Goal: Task Accomplishment & Management: Use online tool/utility

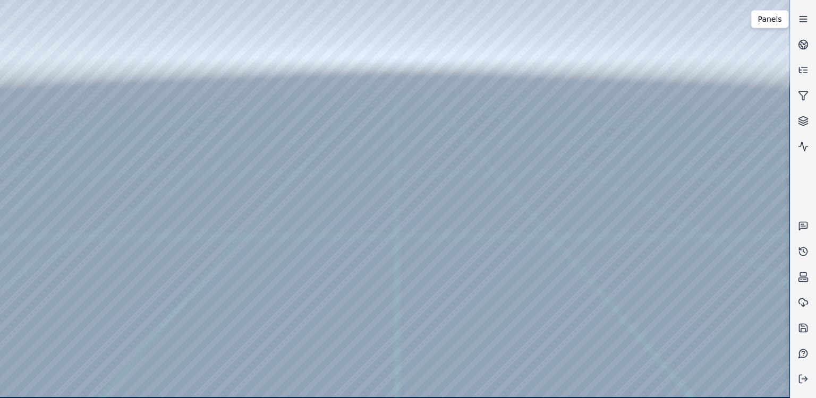
click at [804, 18] on icon at bounding box center [803, 19] width 11 height 11
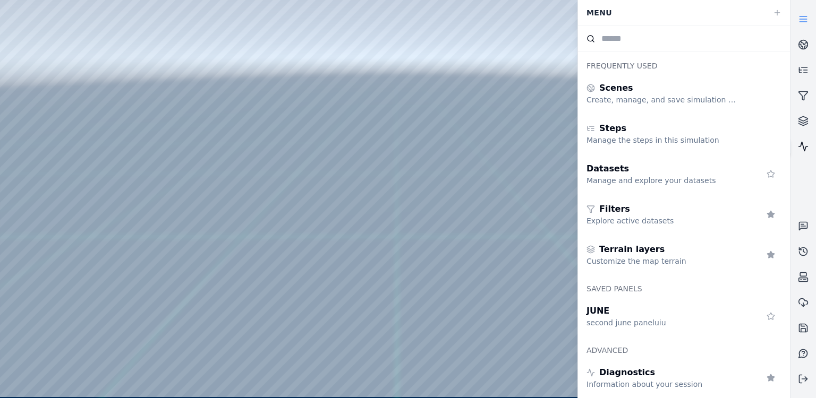
click at [803, 141] on icon at bounding box center [803, 146] width 11 height 11
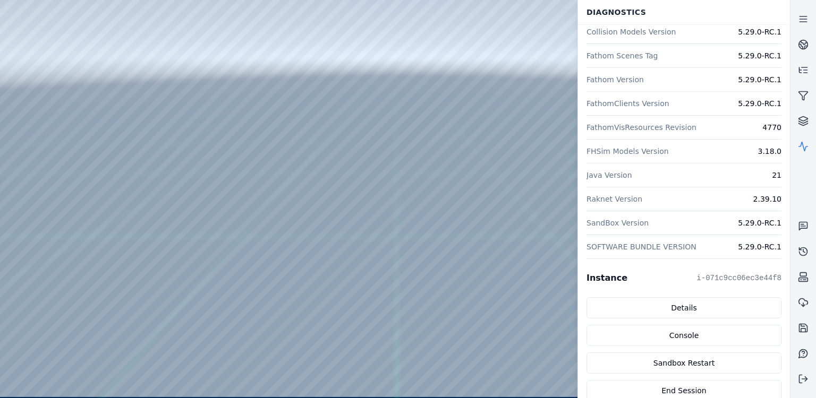
scroll to position [160, 0]
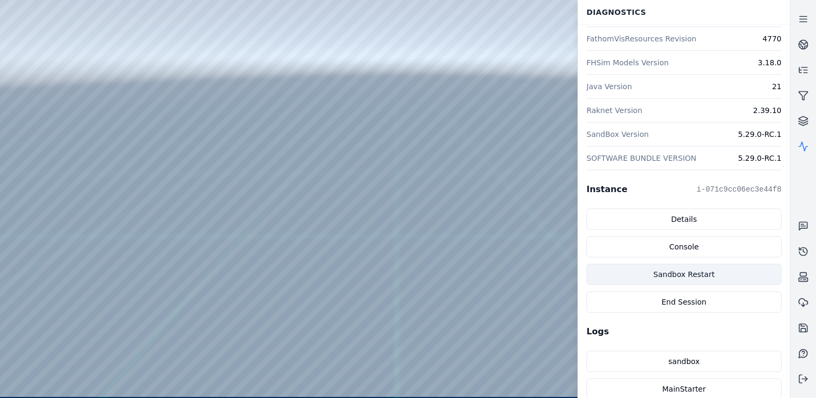
click at [699, 269] on button "Sandbox Restart" at bounding box center [683, 274] width 195 height 21
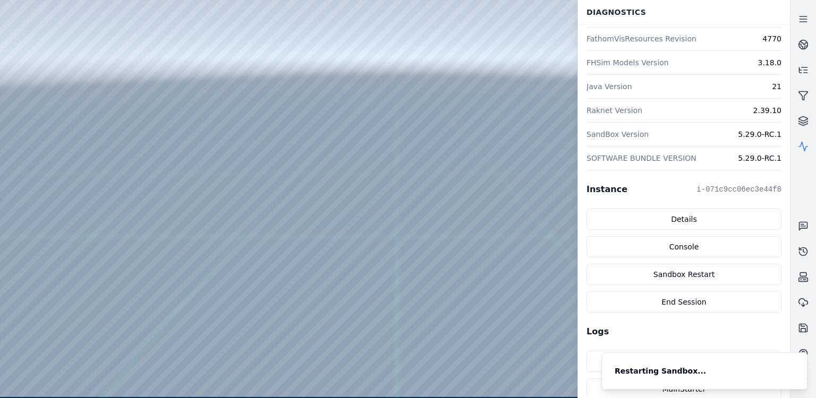
click at [466, 223] on div at bounding box center [394, 198] width 789 height 397
click at [468, 223] on div at bounding box center [394, 198] width 789 height 397
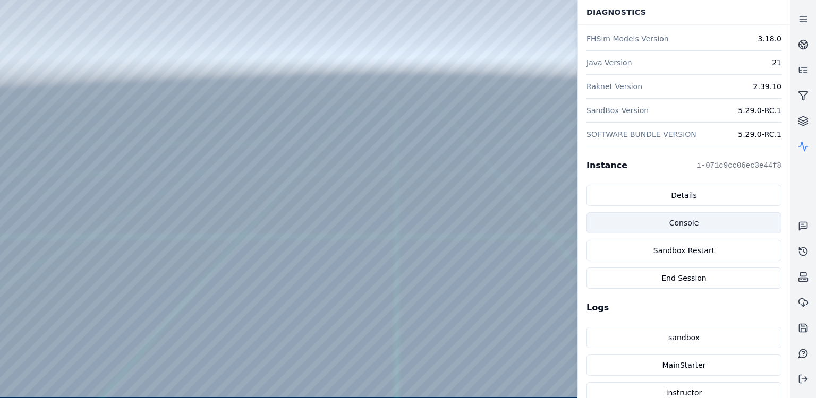
scroll to position [327, 0]
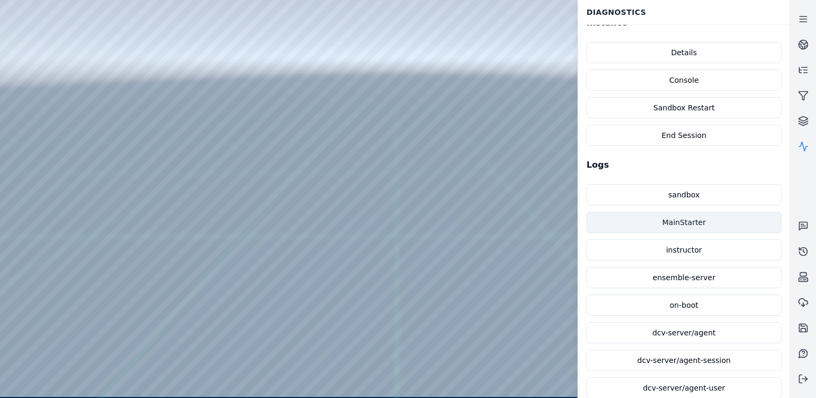
click at [698, 220] on link "MainStarter" at bounding box center [683, 222] width 195 height 21
click at [695, 219] on link "MainStarter" at bounding box center [683, 222] width 195 height 21
click at [409, 294] on div at bounding box center [394, 198] width 789 height 397
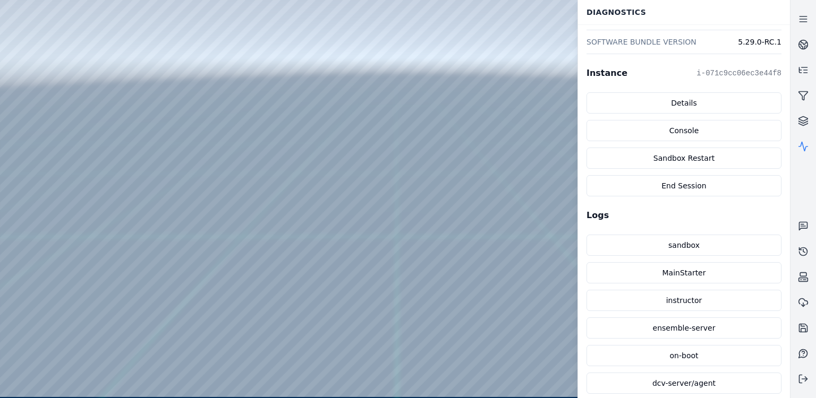
scroll to position [265, 0]
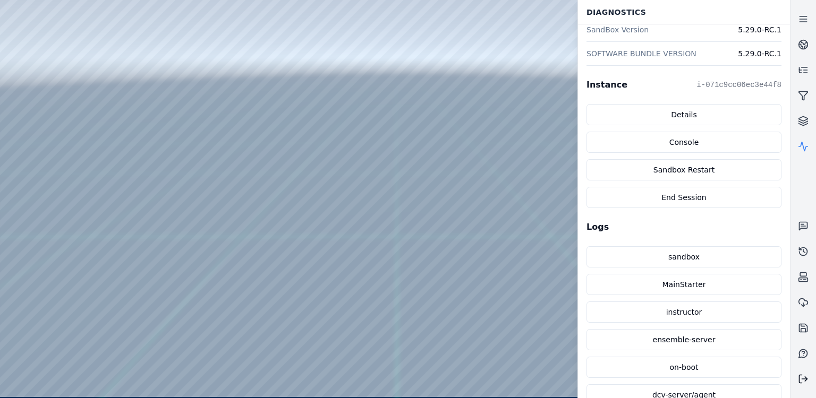
click at [804, 375] on icon at bounding box center [803, 379] width 11 height 11
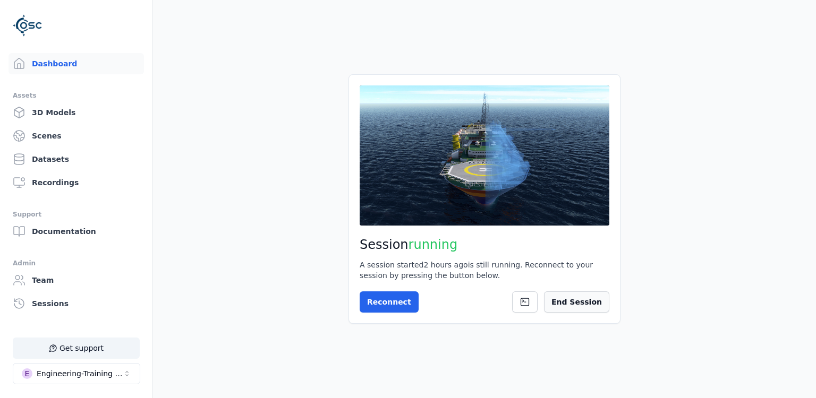
click at [586, 301] on button "End Session" at bounding box center [576, 302] width 65 height 21
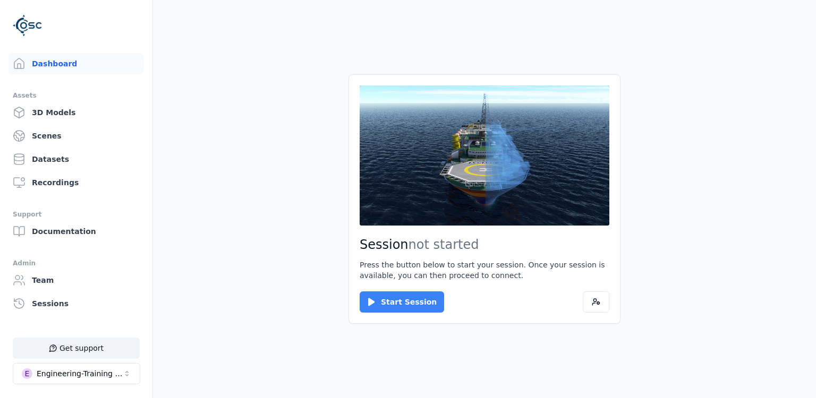
click at [400, 304] on button "Start Session" at bounding box center [401, 302] width 84 height 21
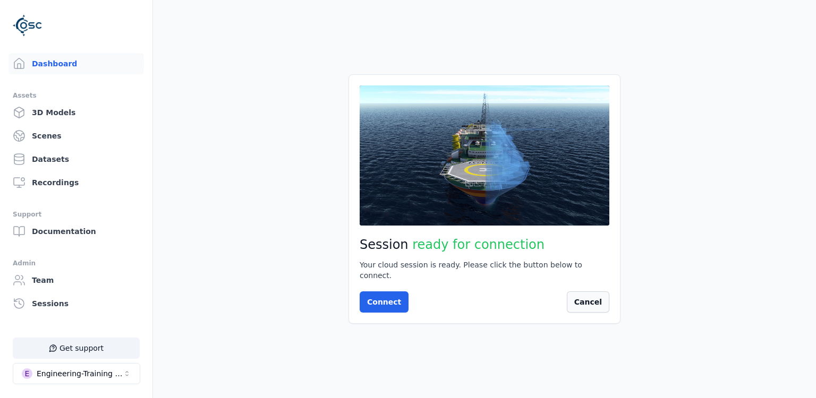
click at [577, 294] on button "Cancel" at bounding box center [588, 302] width 42 height 21
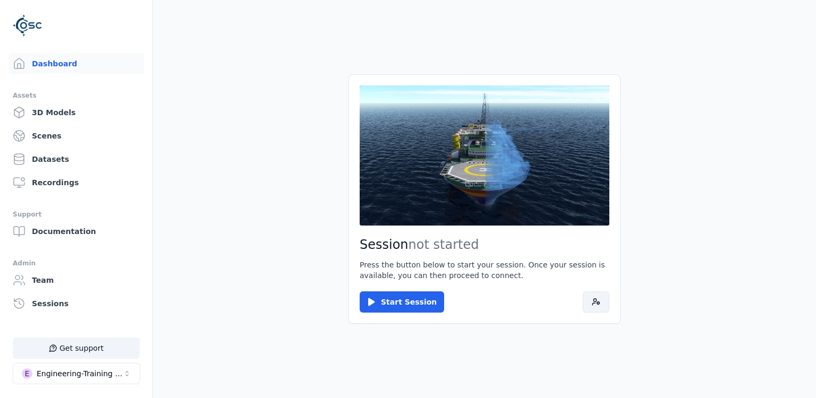
click at [594, 303] on icon at bounding box center [593, 304] width 3 height 2
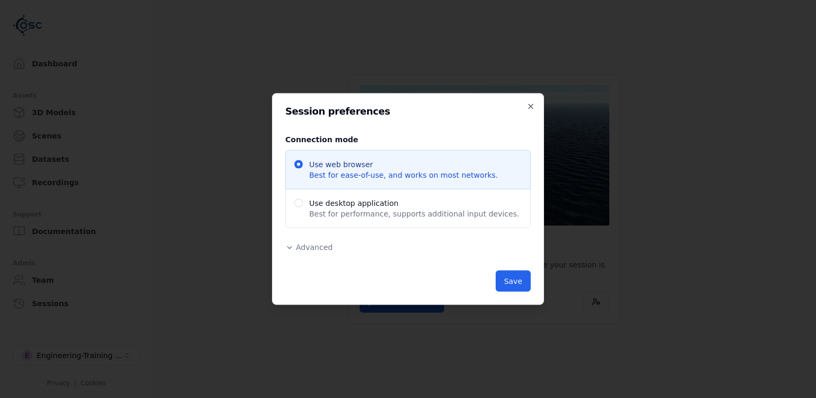
click at [317, 247] on span "Advanced" at bounding box center [314, 247] width 37 height 8
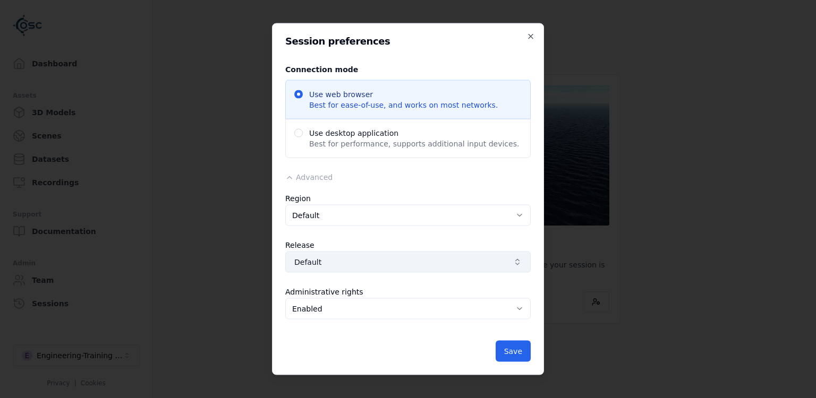
click at [346, 260] on span "Default" at bounding box center [401, 262] width 215 height 11
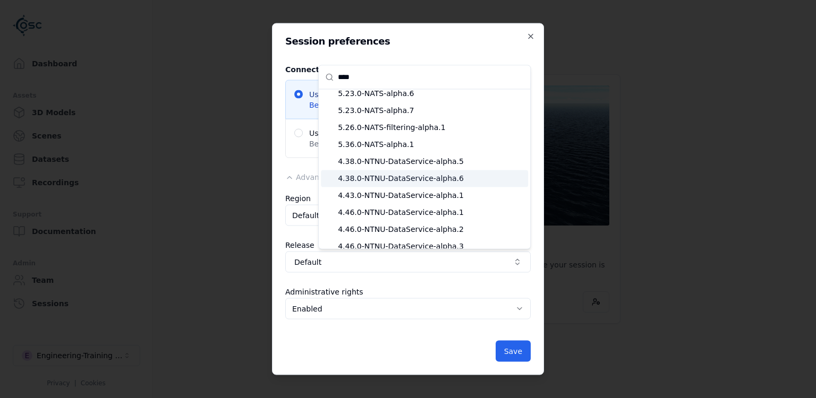
scroll to position [90, 0]
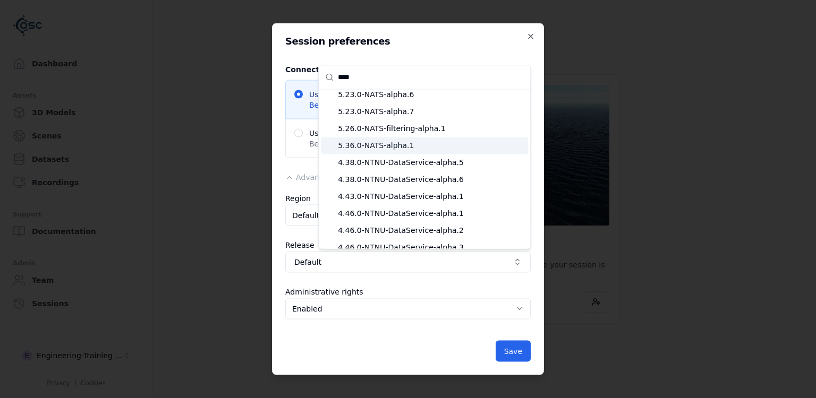
type input "****"
click at [381, 145] on span "5.36.0-NATS-alpha.1" at bounding box center [431, 145] width 186 height 11
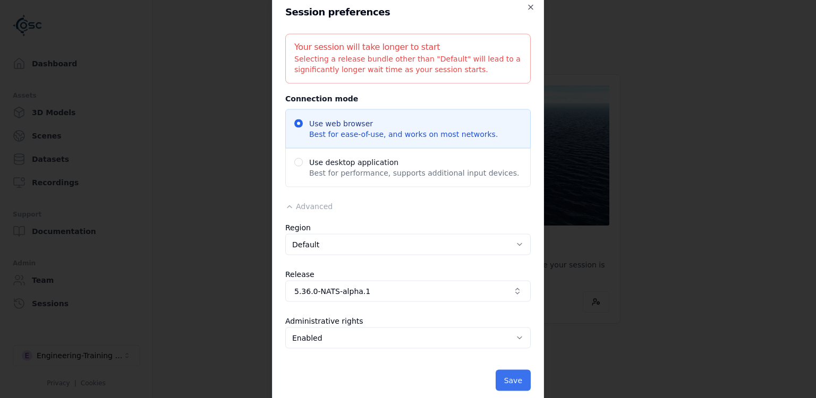
click at [504, 373] on button "Save" at bounding box center [512, 380] width 35 height 21
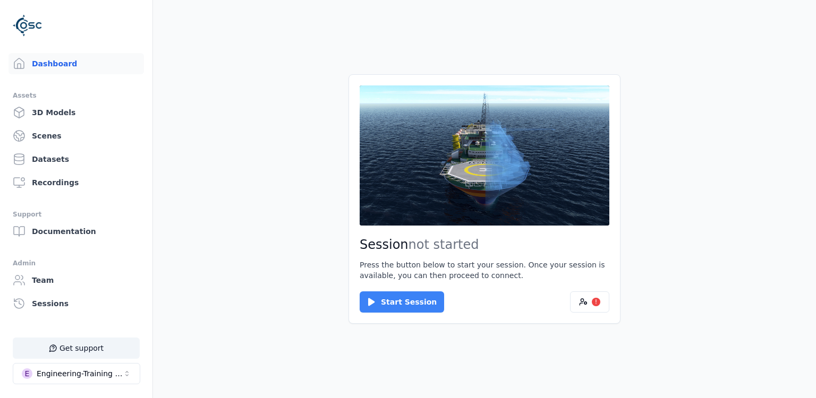
click at [413, 305] on button "Start Session" at bounding box center [401, 302] width 84 height 21
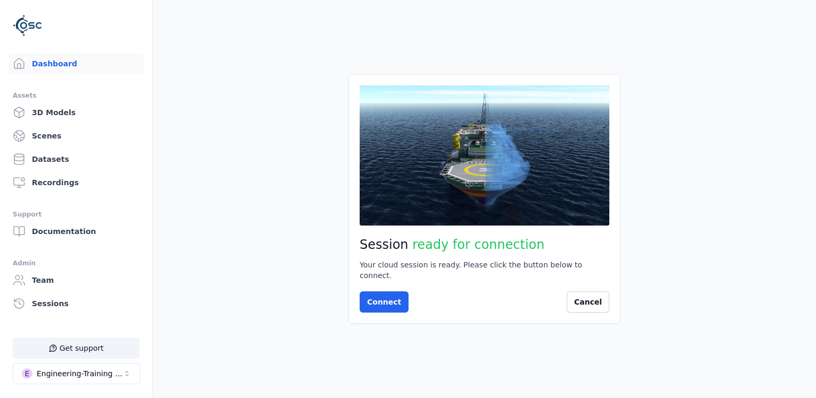
click at [401, 310] on div "Session ready for connection Your cloud session is ready. Please click the butt…" at bounding box center [484, 199] width 272 height 250
click at [390, 295] on button "Connect" at bounding box center [383, 302] width 49 height 21
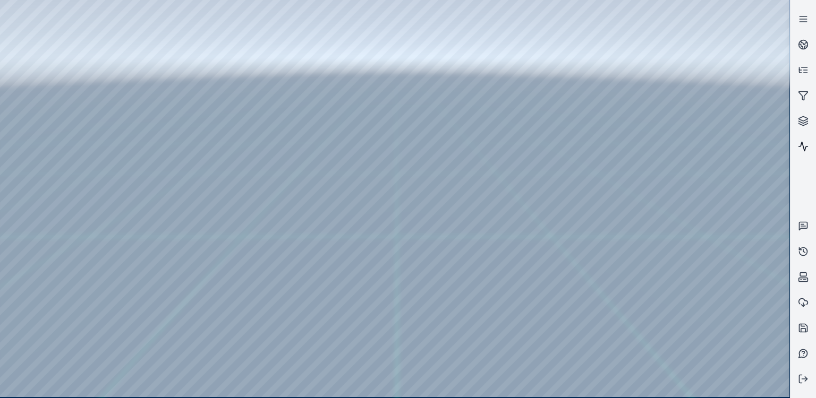
click at [802, 150] on icon at bounding box center [803, 146] width 11 height 11
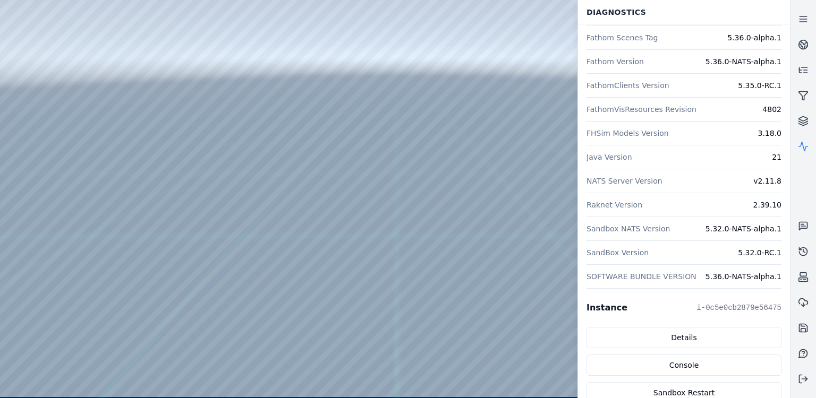
scroll to position [148, 0]
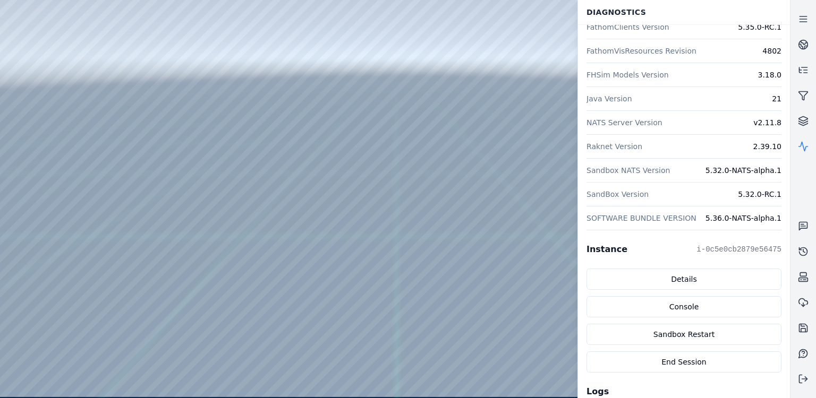
click at [706, 245] on pre "i-0c5e0cb2879e56475" at bounding box center [738, 249] width 85 height 11
click at [808, 48] on icon at bounding box center [803, 44] width 11 height 11
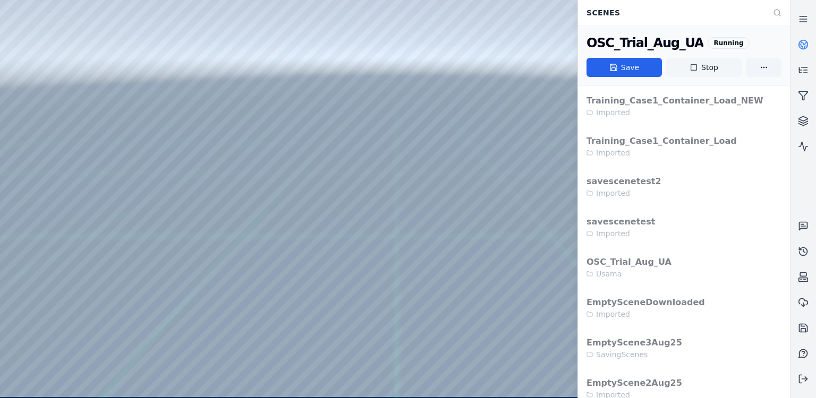
click at [700, 67] on button "Stop" at bounding box center [703, 67] width 75 height 19
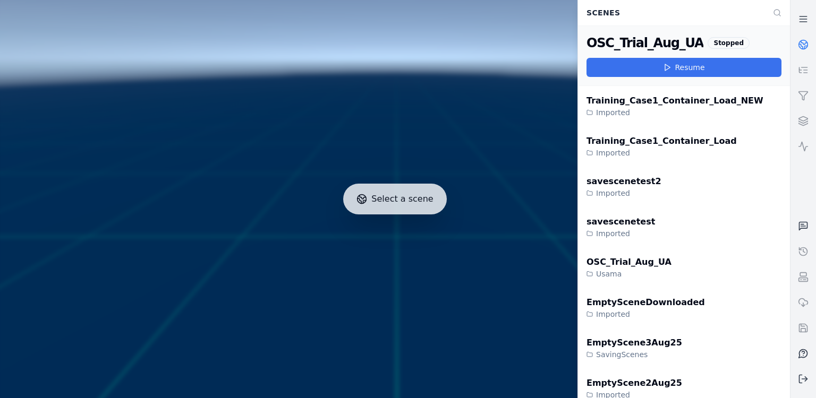
click at [635, 68] on button "Resume" at bounding box center [683, 67] width 195 height 19
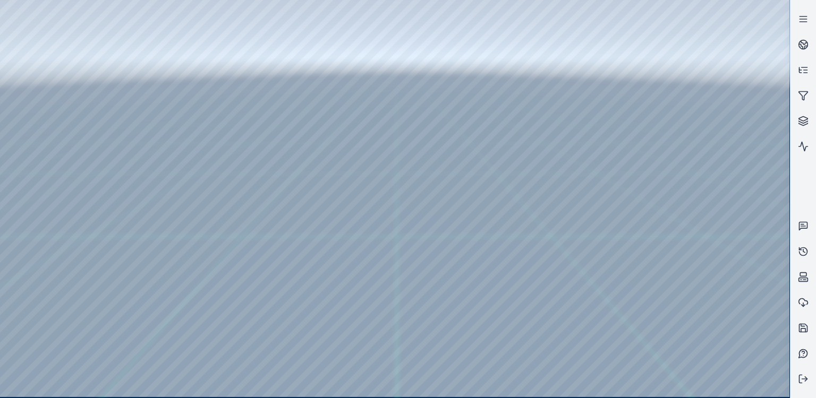
click at [780, 386] on div at bounding box center [394, 198] width 789 height 397
click at [662, 258] on div at bounding box center [394, 198] width 789 height 397
click at [490, 228] on div at bounding box center [394, 198] width 789 height 397
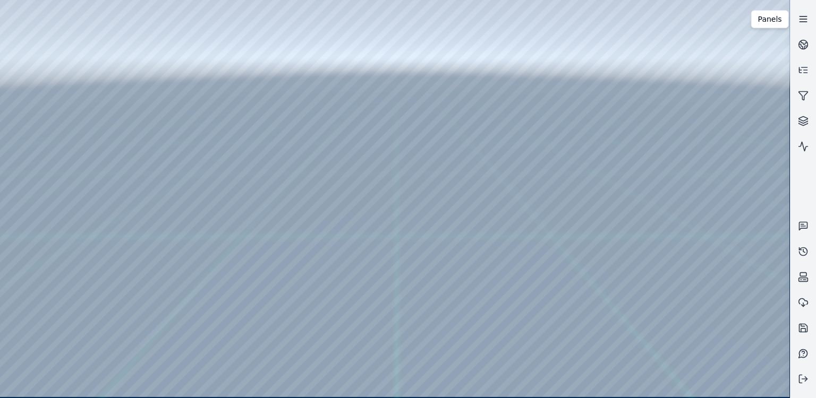
click at [803, 19] on icon at bounding box center [803, 19] width 11 height 11
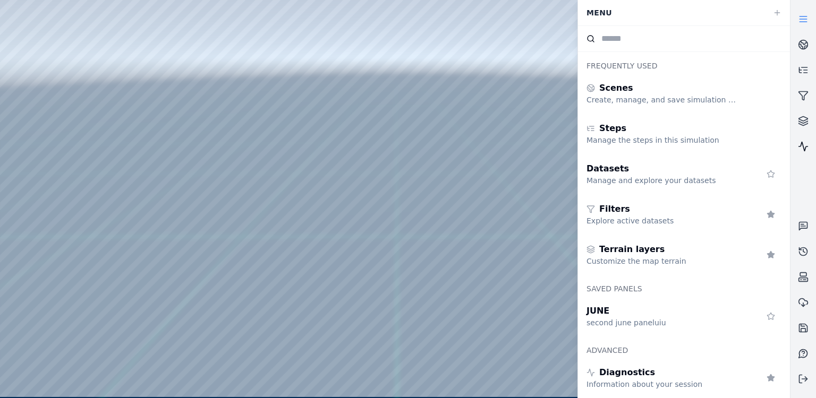
click at [794, 150] on link at bounding box center [802, 146] width 25 height 25
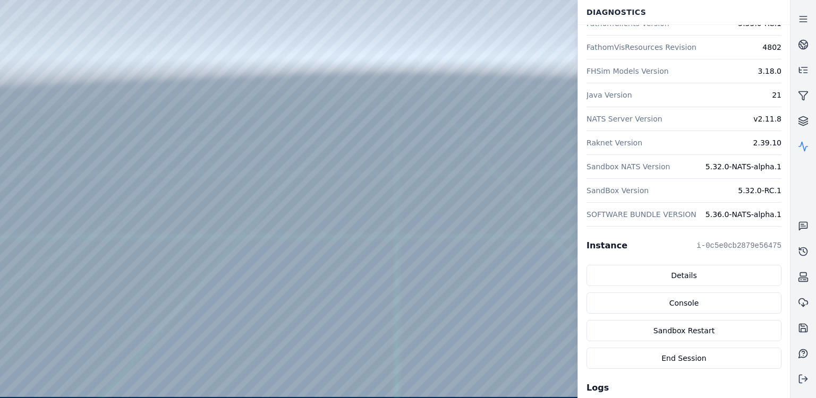
scroll to position [157, 0]
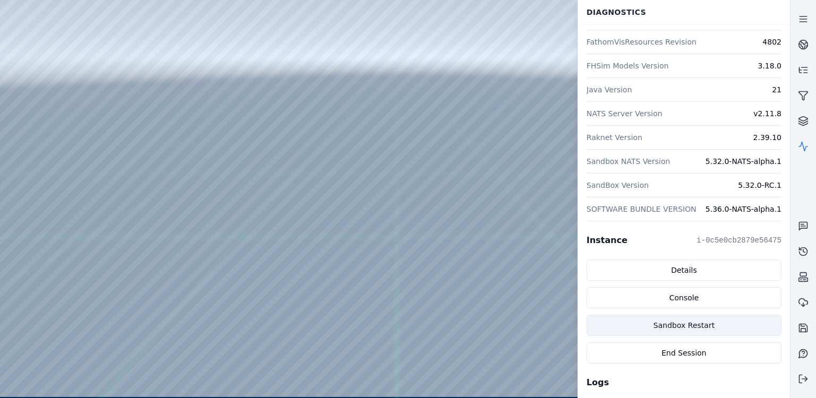
click at [688, 328] on button "Sandbox Restart" at bounding box center [683, 325] width 195 height 21
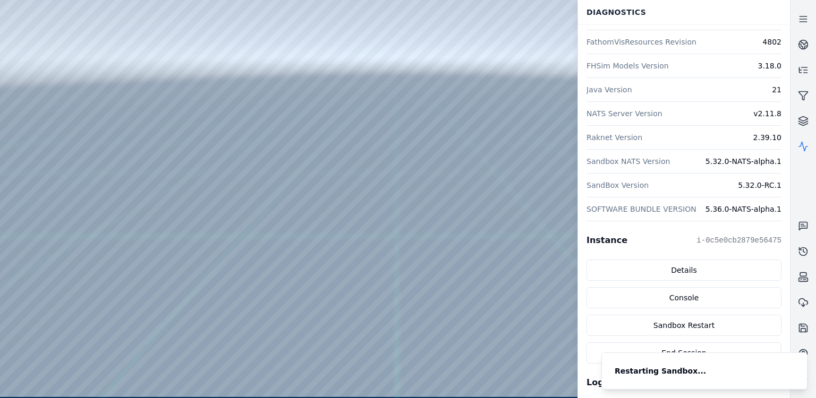
click at [472, 223] on div at bounding box center [394, 198] width 789 height 397
click at [803, 17] on icon at bounding box center [803, 19] width 11 height 11
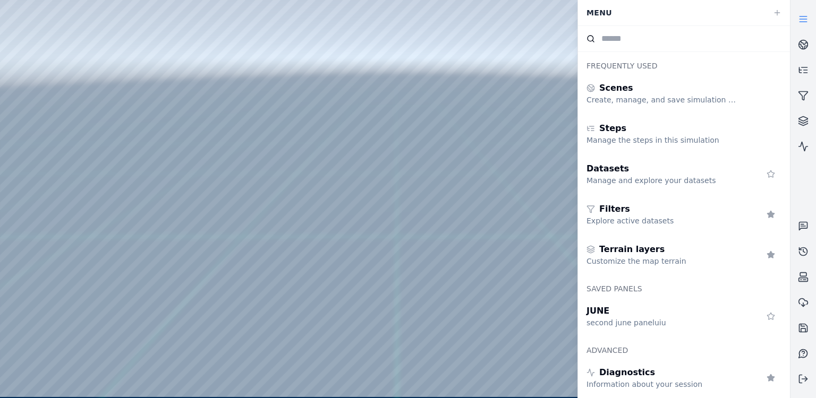
click at [803, 17] on icon at bounding box center [803, 19] width 11 height 11
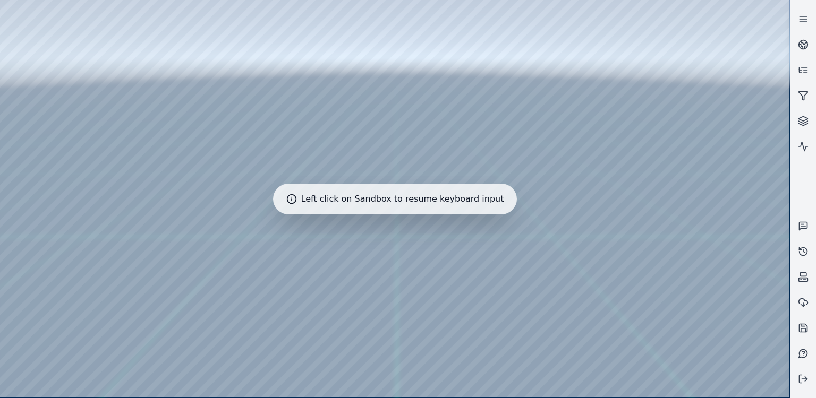
click at [550, 207] on div at bounding box center [394, 198] width 789 height 397
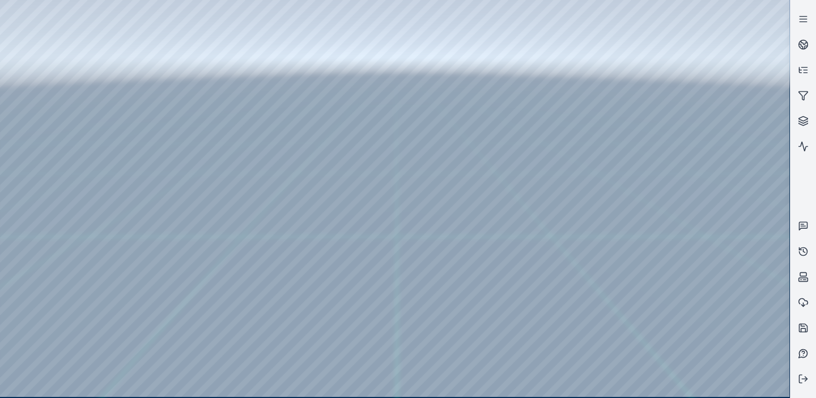
click at [806, 167] on div at bounding box center [802, 199] width 25 height 386
click at [803, 379] on line at bounding box center [804, 379] width 5 height 0
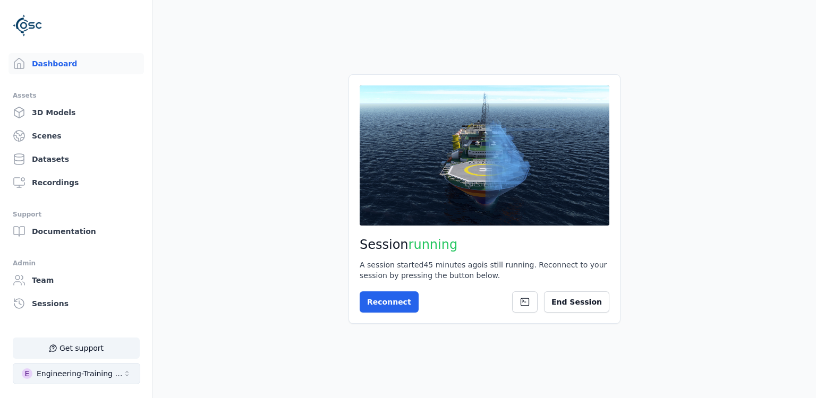
click at [74, 380] on button "E Engineering-Training (SSO Staging)" at bounding box center [76, 373] width 127 height 21
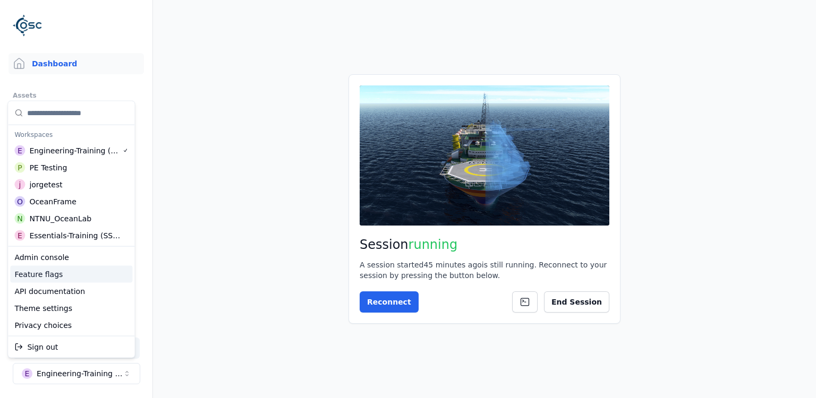
click at [49, 273] on div "Feature flags" at bounding box center [71, 274] width 122 height 17
select select "****"
select select "*****"
select select "****"
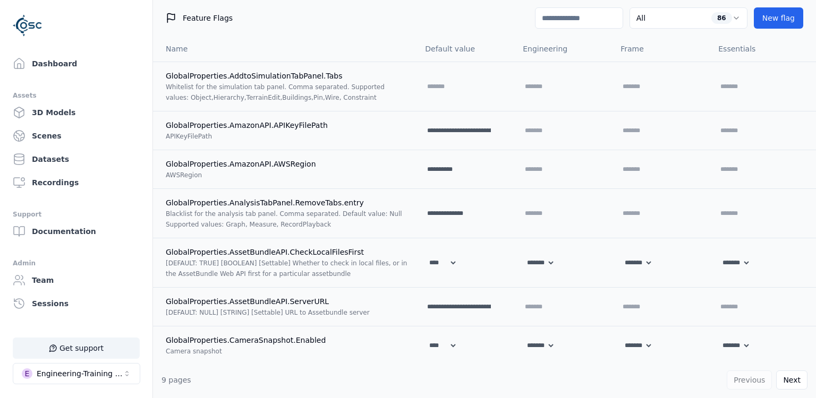
click at [579, 16] on input at bounding box center [579, 17] width 88 height 21
type input "****"
select select "**********"
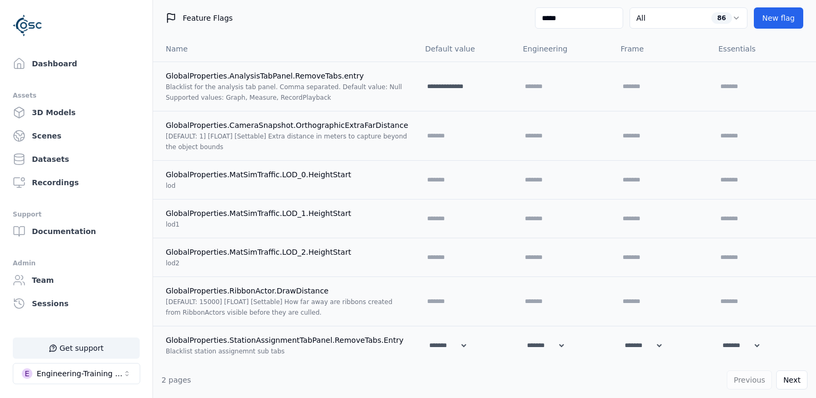
type input "******"
select select "**********"
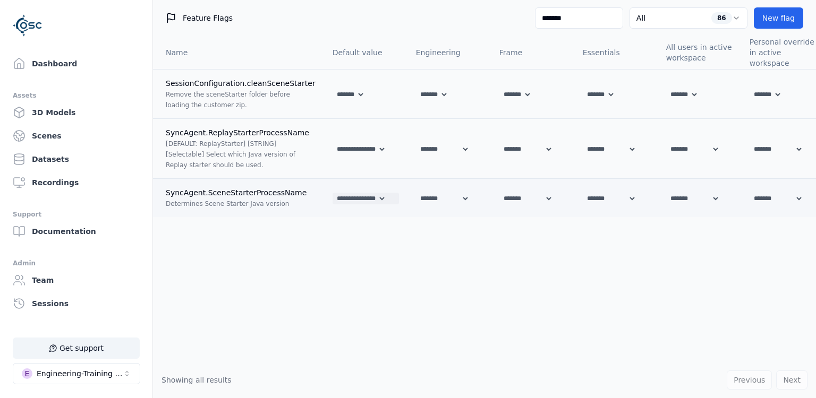
type input "*******"
click at [332, 193] on select "**********" at bounding box center [359, 199] width 54 height 12
click at [489, 261] on div "**********" at bounding box center [484, 199] width 663 height 326
click at [332, 193] on select "**********" at bounding box center [359, 199] width 54 height 12
click at [367, 193] on select "**********" at bounding box center [359, 199] width 54 height 12
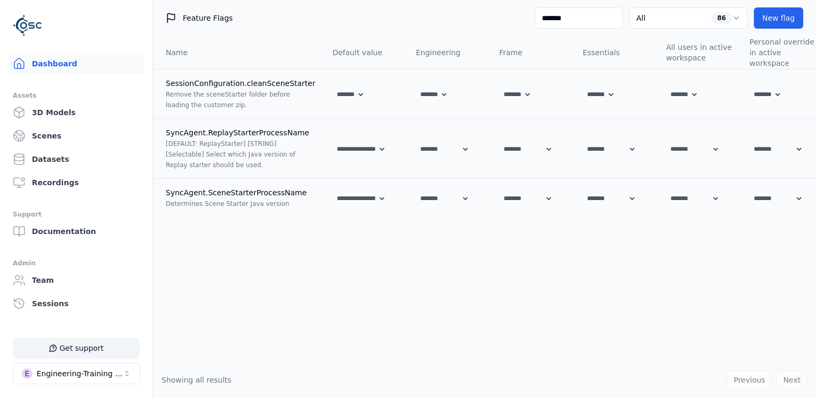
click at [54, 71] on link "Dashboard" at bounding box center [75, 63] width 135 height 21
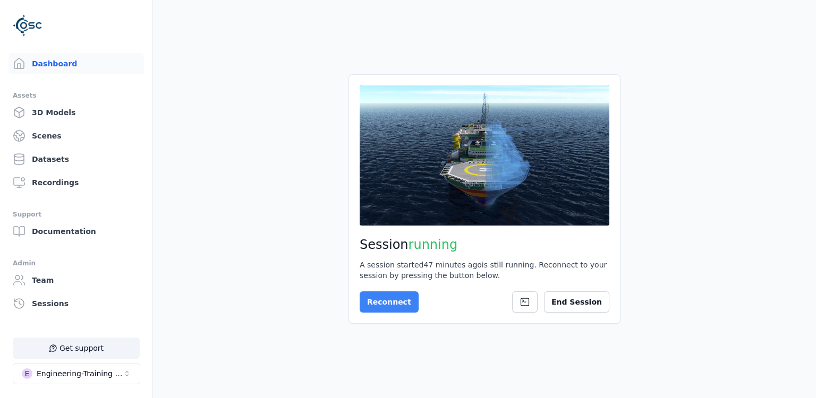
click at [403, 302] on button "Reconnect" at bounding box center [388, 302] width 59 height 21
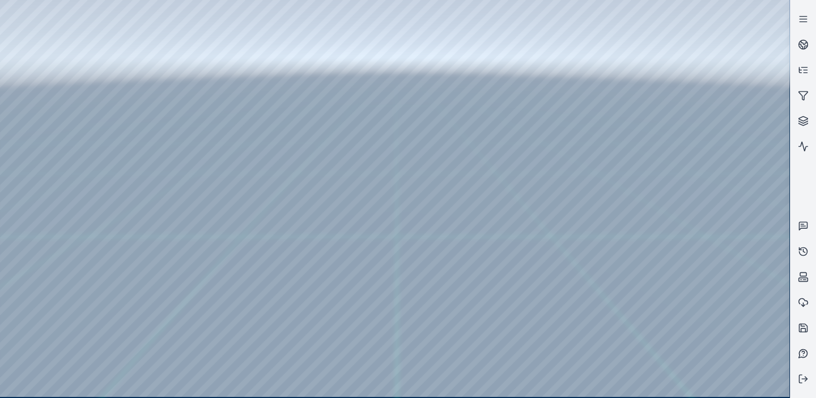
click at [559, 196] on div at bounding box center [394, 198] width 789 height 397
click at [616, 209] on div at bounding box center [394, 198] width 789 height 397
click at [753, 199] on div at bounding box center [394, 198] width 789 height 397
click at [509, 149] on div at bounding box center [394, 198] width 789 height 397
click at [801, 40] on icon at bounding box center [803, 44] width 11 height 11
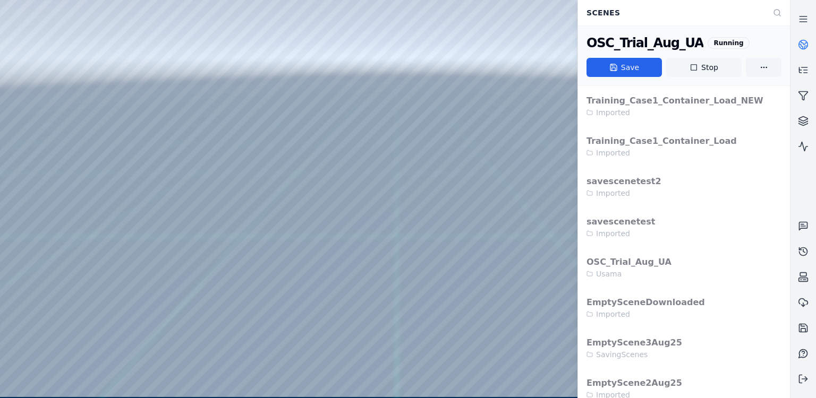
click at [703, 66] on button "Stop" at bounding box center [703, 67] width 75 height 19
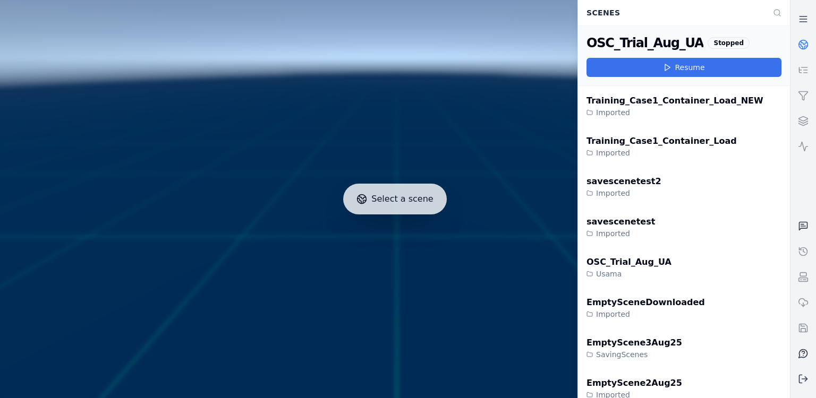
click at [650, 74] on button "Resume" at bounding box center [683, 67] width 195 height 19
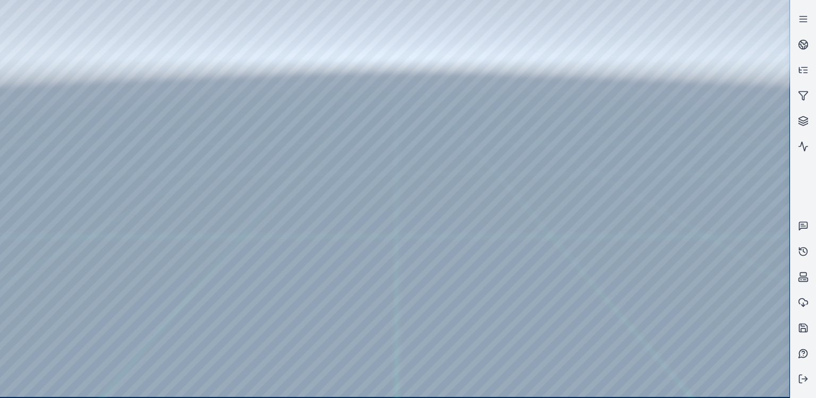
click at [498, 159] on div at bounding box center [394, 198] width 789 height 397
click at [699, 137] on div at bounding box center [394, 198] width 789 height 397
click at [805, 49] on circle at bounding box center [803, 44] width 9 height 9
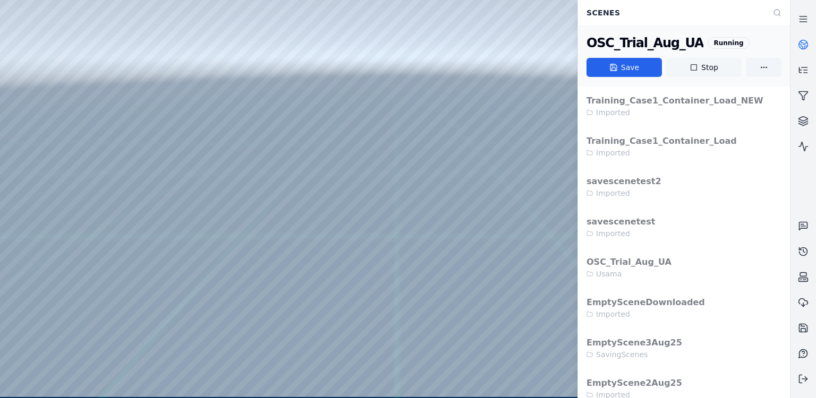
click at [705, 61] on button "Stop" at bounding box center [703, 67] width 75 height 19
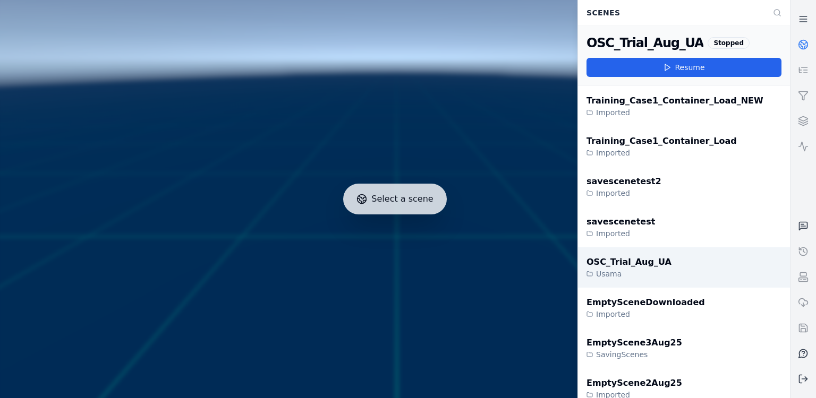
click at [629, 258] on div "OSC_Trial_Aug_UA" at bounding box center [628, 262] width 85 height 13
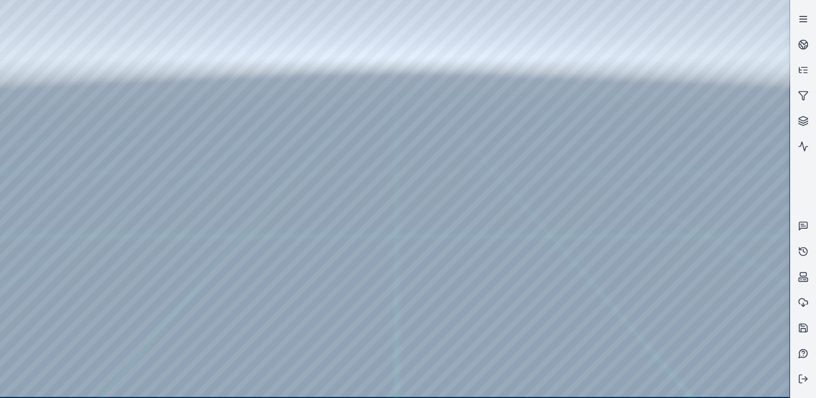
click at [811, 22] on link at bounding box center [802, 18] width 25 height 25
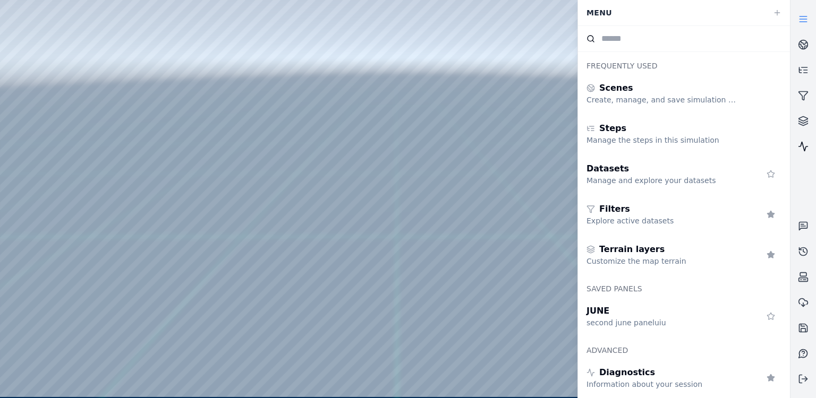
click at [807, 154] on link at bounding box center [802, 146] width 25 height 25
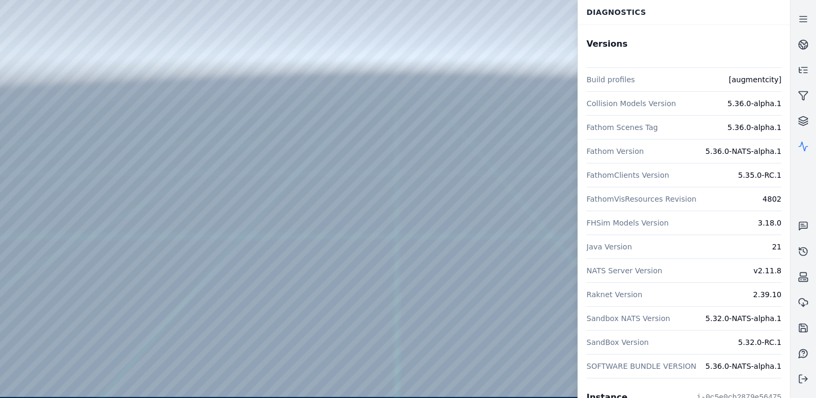
scroll to position [70, 0]
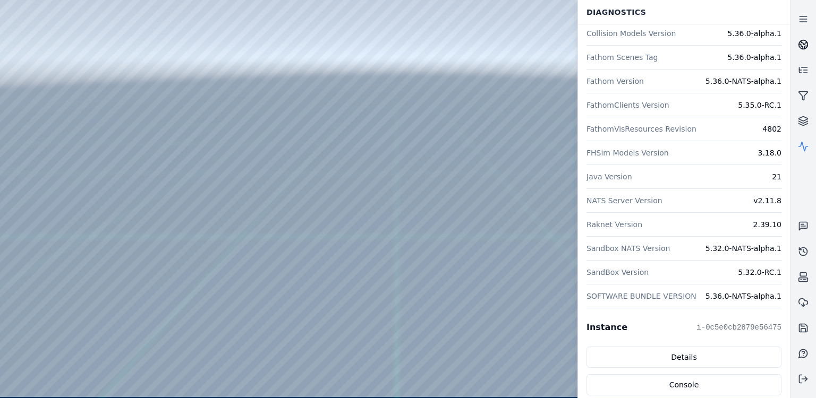
click at [803, 44] on icon at bounding box center [804, 43] width 6 height 4
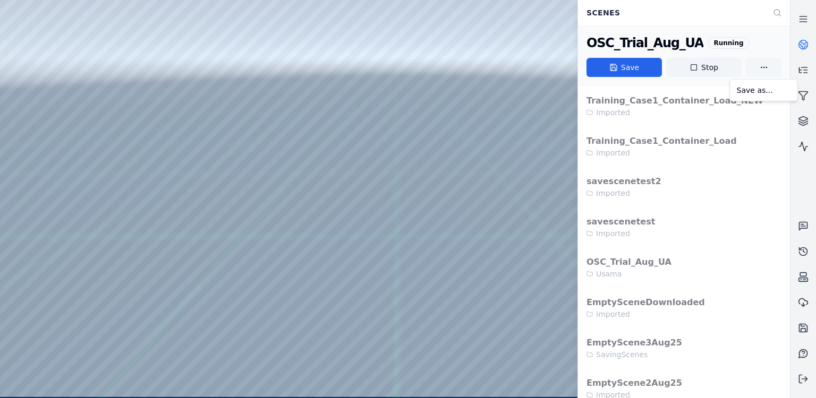
click at [761, 68] on html "Support Scenes OSC_Trial_Aug_UA Running Save Stop Training_Case1_Container_Load…" at bounding box center [408, 199] width 816 height 398
click at [713, 67] on button "Stop" at bounding box center [703, 67] width 75 height 19
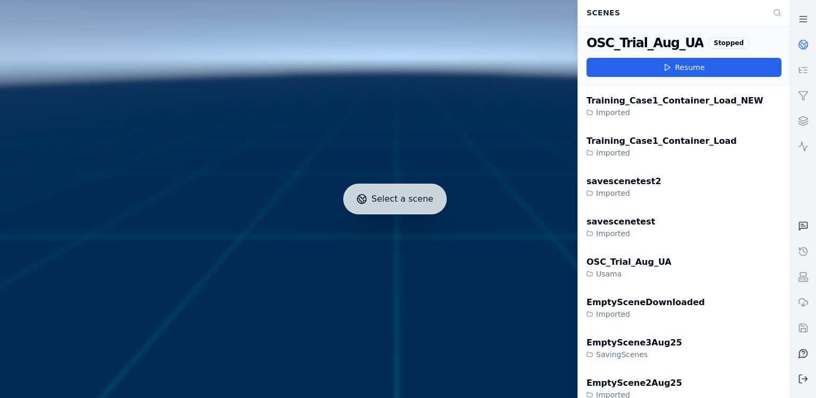
click at [427, 200] on div at bounding box center [395, 199] width 798 height 407
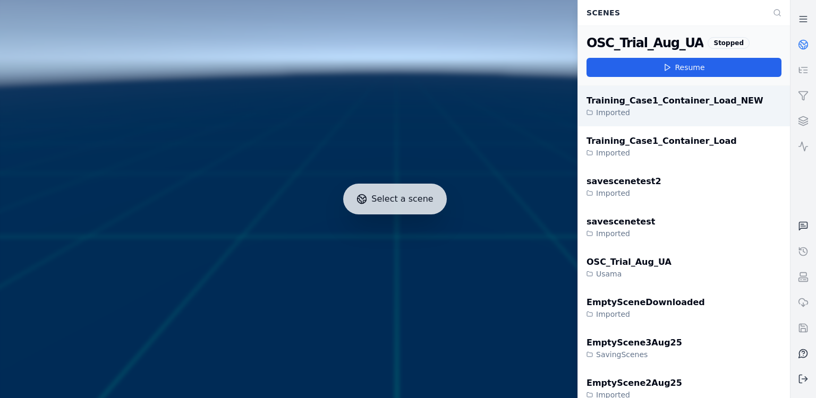
click at [669, 107] on div "Imported" at bounding box center [674, 112] width 177 height 11
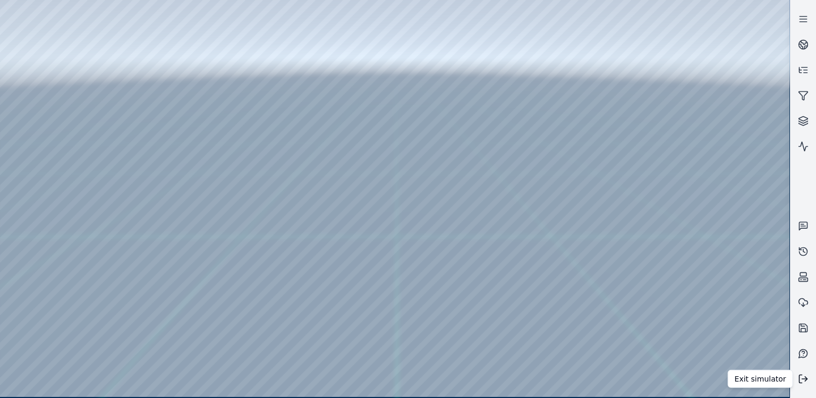
click at [803, 376] on icon at bounding box center [803, 379] width 11 height 11
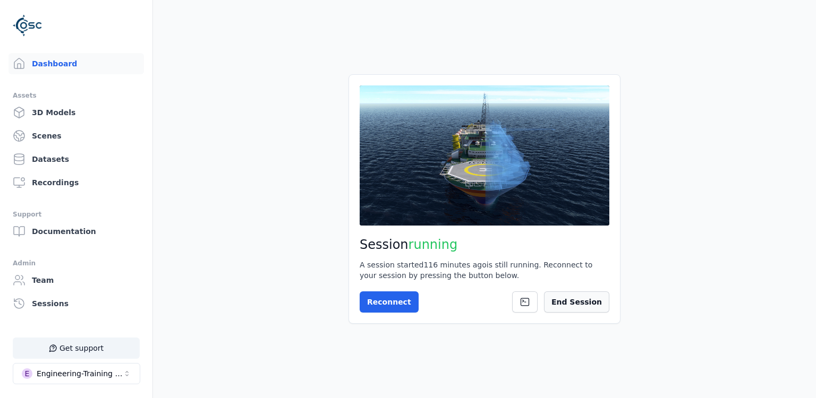
click at [573, 301] on button "End Session" at bounding box center [576, 302] width 65 height 21
click at [331, 373] on main "Session not started Press the button below to start your session. Once your ses…" at bounding box center [484, 199] width 663 height 398
click at [590, 309] on button "!" at bounding box center [589, 302] width 39 height 21
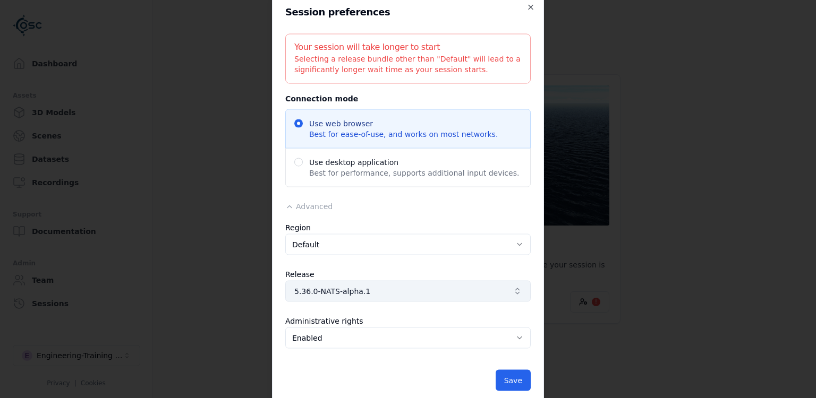
click at [385, 292] on span "5.36.0-NATS-alpha.1" at bounding box center [401, 291] width 215 height 11
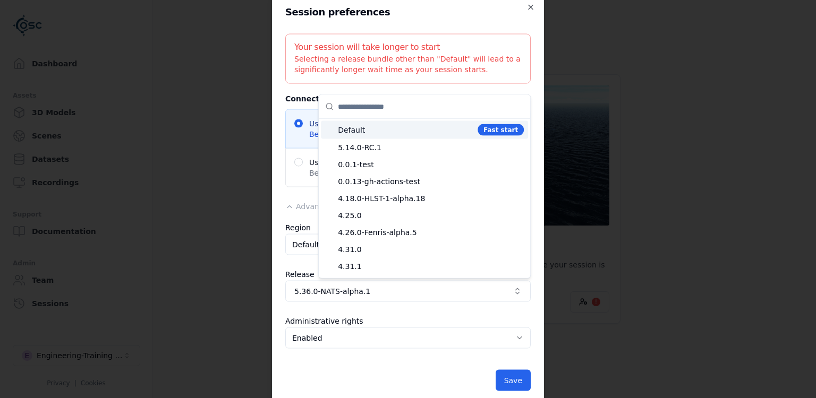
click at [401, 126] on span "Default" at bounding box center [405, 130] width 135 height 11
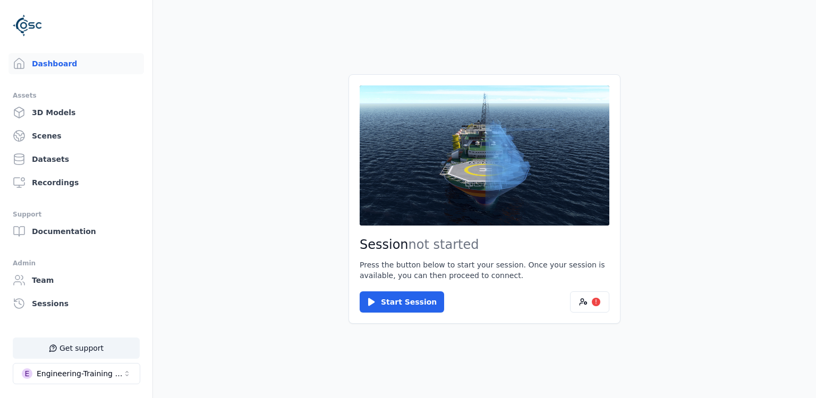
click at [632, 179] on body "Support Dashboard Assets 3D Models Scenes Datasets Recordings Support Documenta…" at bounding box center [408, 199] width 816 height 398
click at [600, 299] on button "!" at bounding box center [589, 302] width 39 height 21
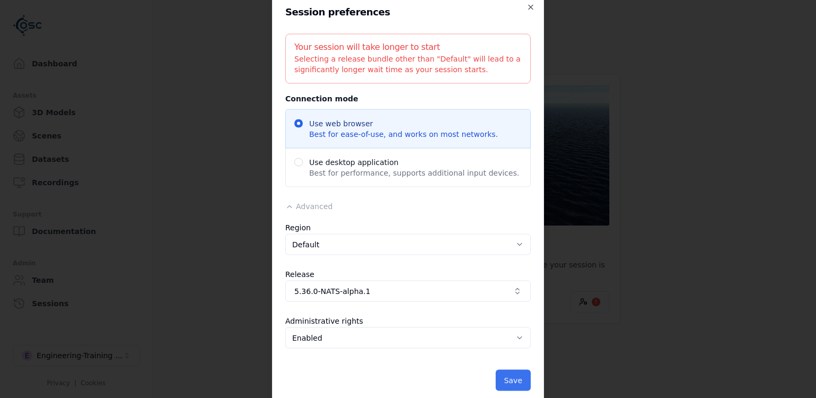
click at [503, 376] on button "Save" at bounding box center [512, 380] width 35 height 21
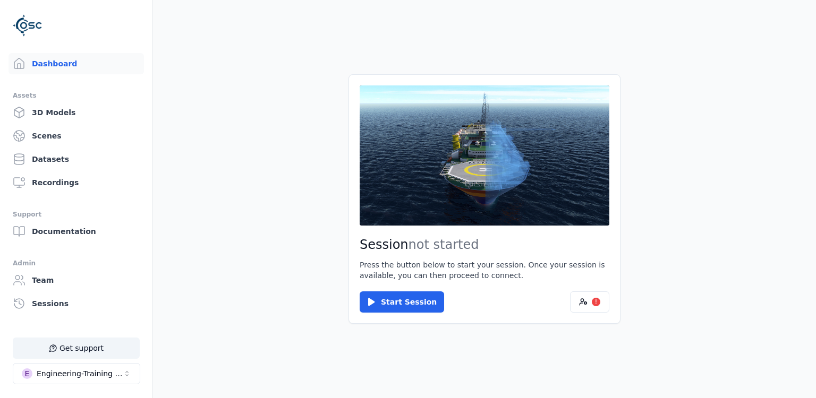
click at [438, 305] on div "Start Session !" at bounding box center [484, 302] width 250 height 21
click at [412, 305] on button "Start Session" at bounding box center [401, 302] width 84 height 21
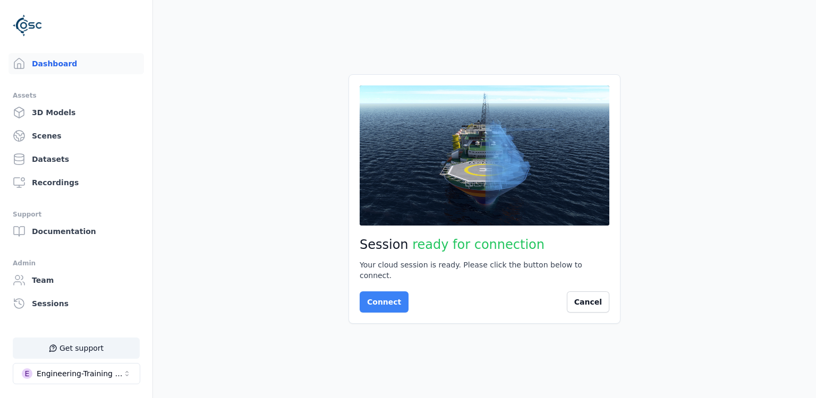
click at [376, 297] on button "Connect" at bounding box center [383, 302] width 49 height 21
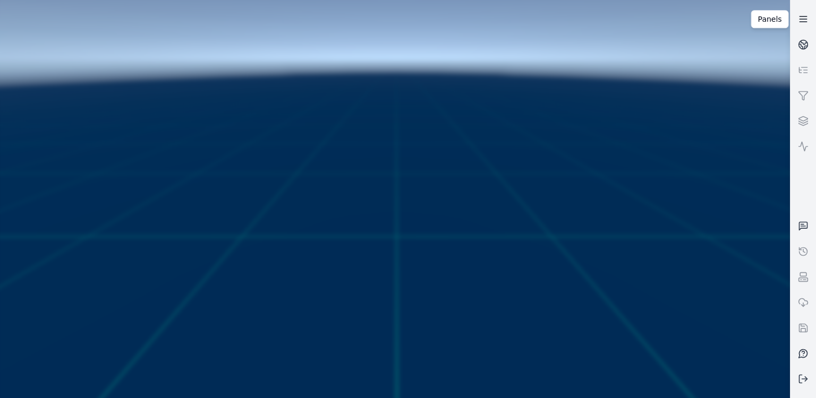
click at [804, 15] on icon at bounding box center [803, 19] width 11 height 11
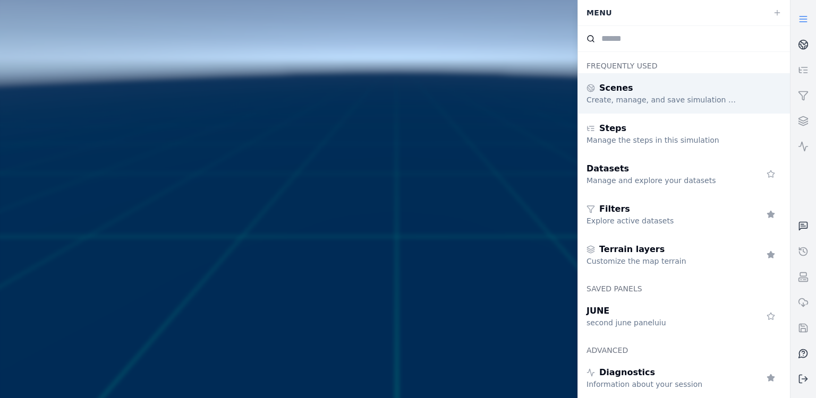
click at [674, 95] on div "Create, manage, and save simulation scenes" at bounding box center [662, 100] width 153 height 11
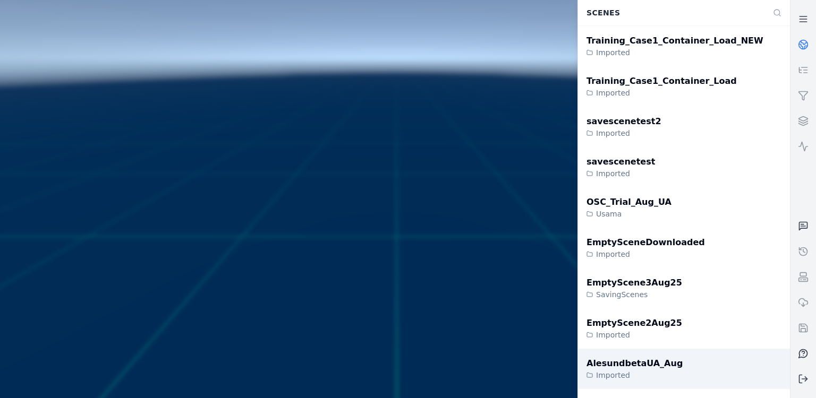
click at [623, 371] on div "Imported" at bounding box center [634, 375] width 96 height 11
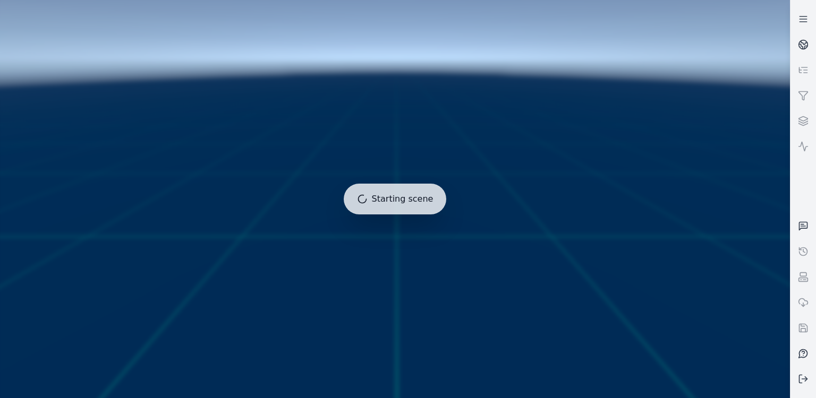
click at [430, 315] on div at bounding box center [395, 199] width 798 height 407
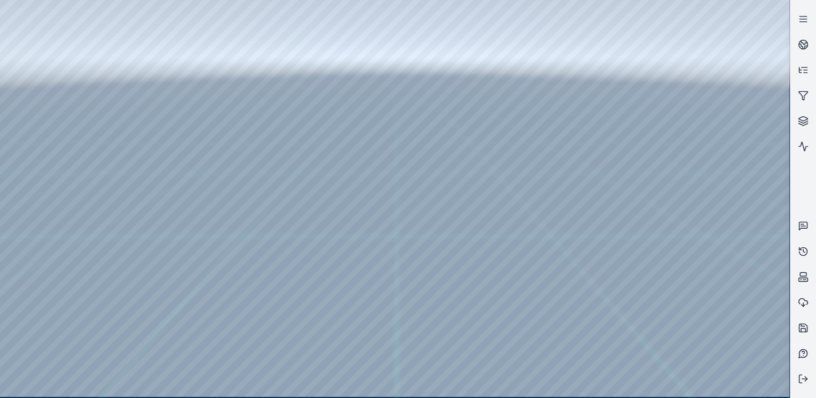
click at [726, 232] on div at bounding box center [394, 198] width 789 height 397
click at [804, 47] on icon at bounding box center [803, 44] width 11 height 11
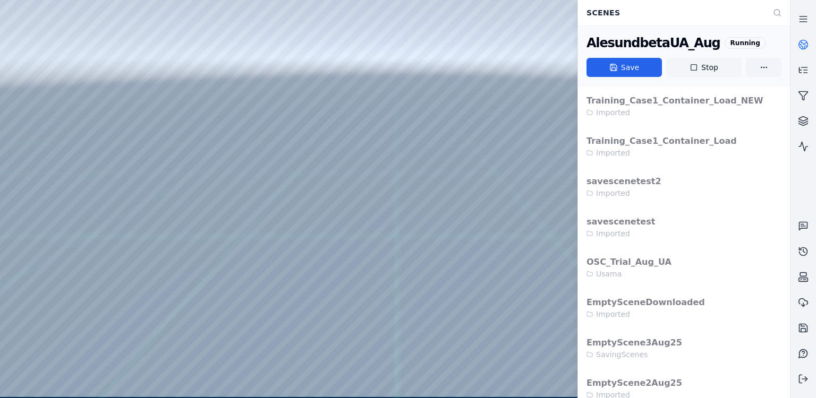
click at [715, 66] on button "Stop" at bounding box center [703, 67] width 75 height 19
click at [471, 252] on div at bounding box center [394, 198] width 789 height 397
click at [714, 70] on button "Stop" at bounding box center [703, 67] width 75 height 19
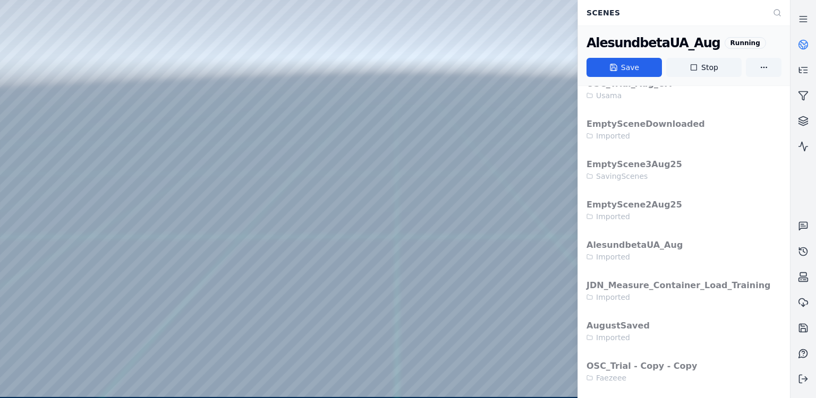
scroll to position [559, 0]
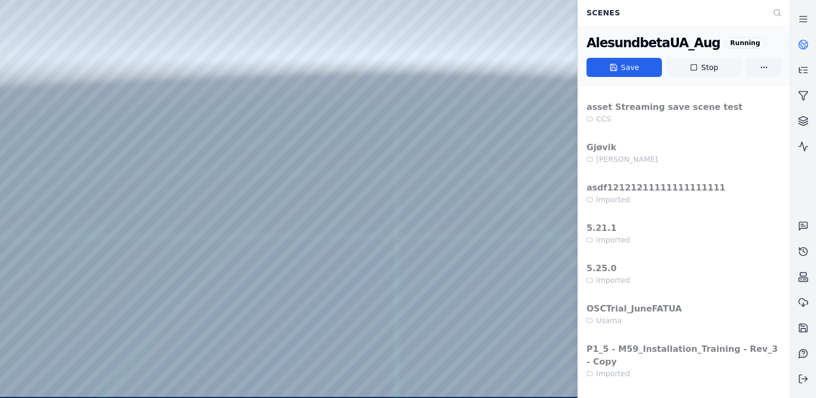
click at [713, 65] on button "Stop" at bounding box center [703, 67] width 75 height 19
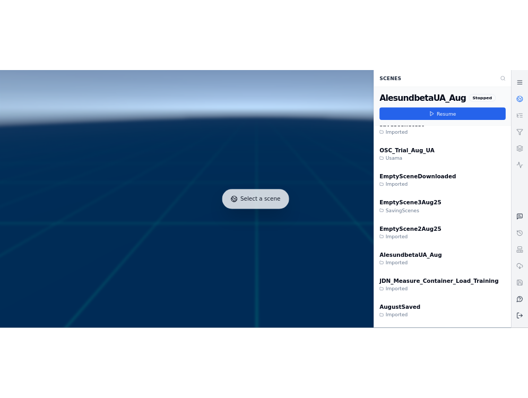
scroll to position [0, 0]
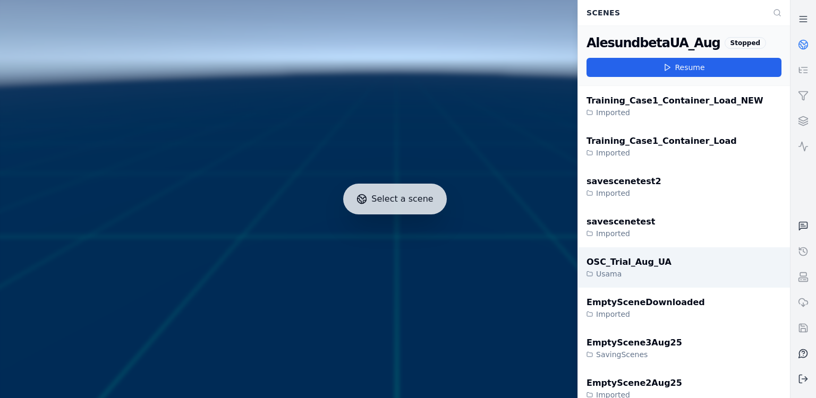
click at [628, 254] on div "OSC_Trial_Aug_UA Usama" at bounding box center [684, 267] width 212 height 40
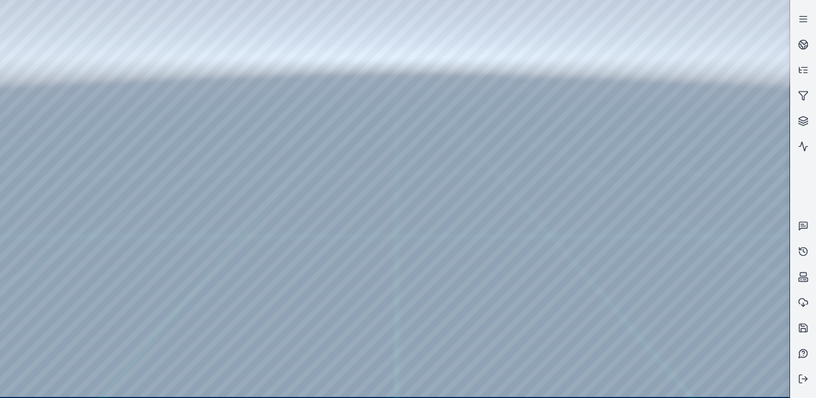
click at [472, 198] on div at bounding box center [394, 198] width 789 height 397
click at [340, 112] on div at bounding box center [394, 198] width 789 height 397
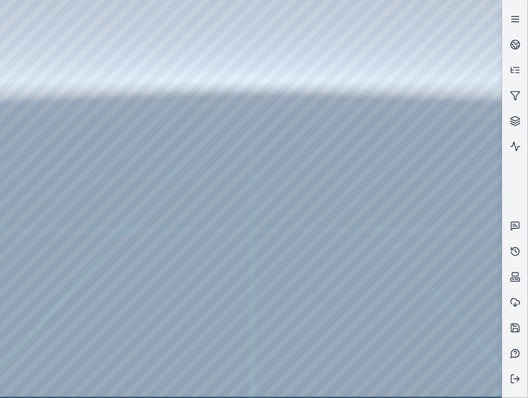
click at [517, 20] on icon at bounding box center [515, 19] width 11 height 11
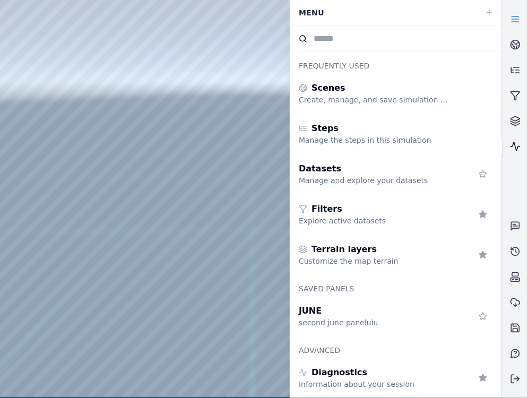
click at [519, 143] on icon at bounding box center [515, 146] width 11 height 11
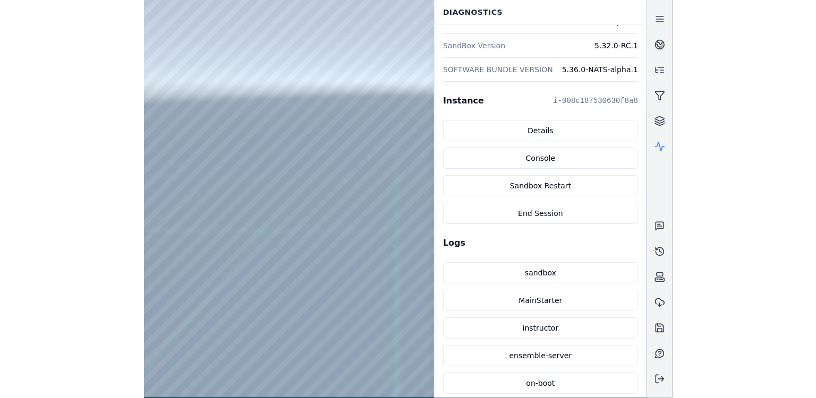
scroll to position [297, 0]
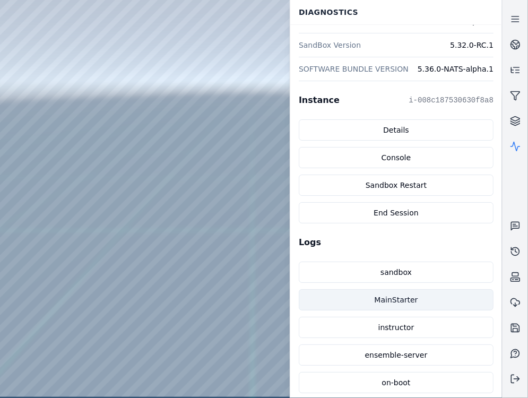
click at [416, 305] on link "MainStarter" at bounding box center [396, 299] width 195 height 21
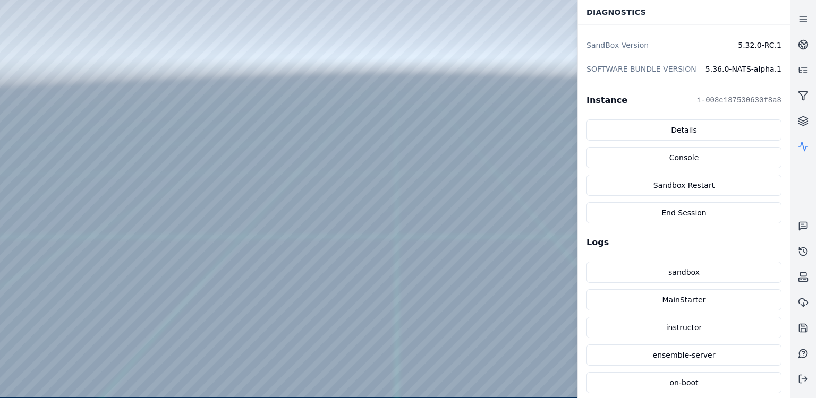
click at [524, 183] on div at bounding box center [394, 198] width 789 height 397
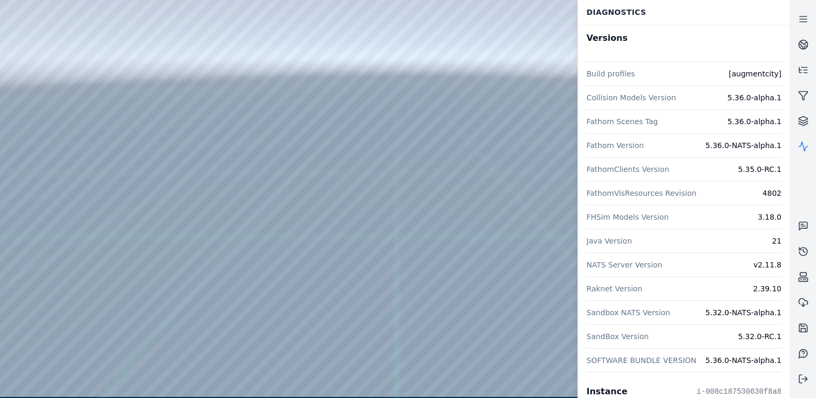
scroll to position [0, 0]
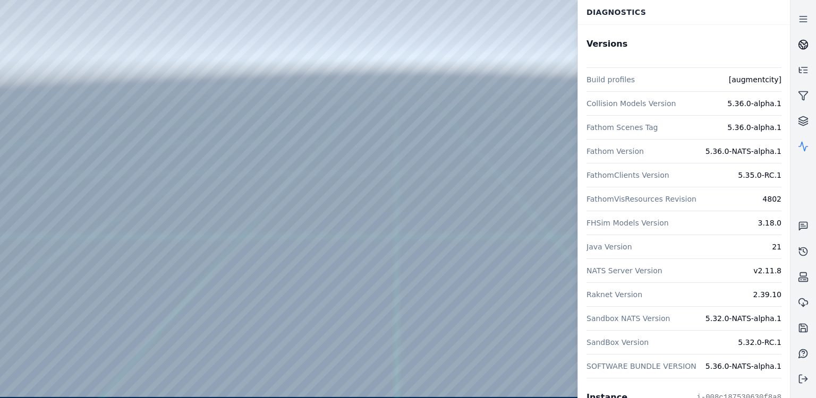
click at [802, 39] on link at bounding box center [802, 44] width 25 height 25
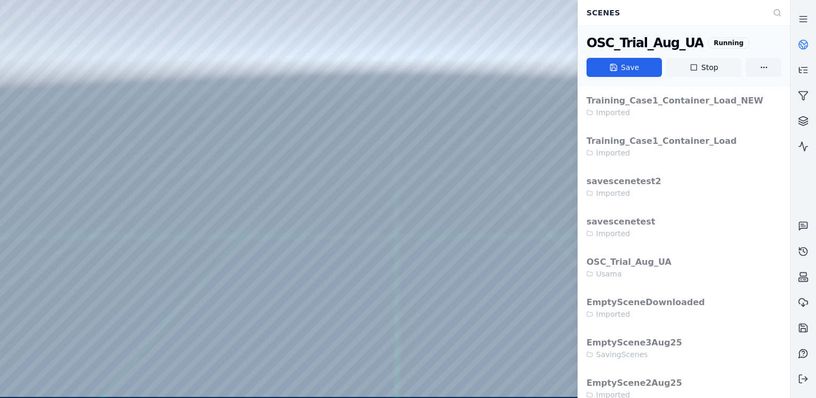
click at [702, 68] on button "Stop" at bounding box center [703, 67] width 75 height 19
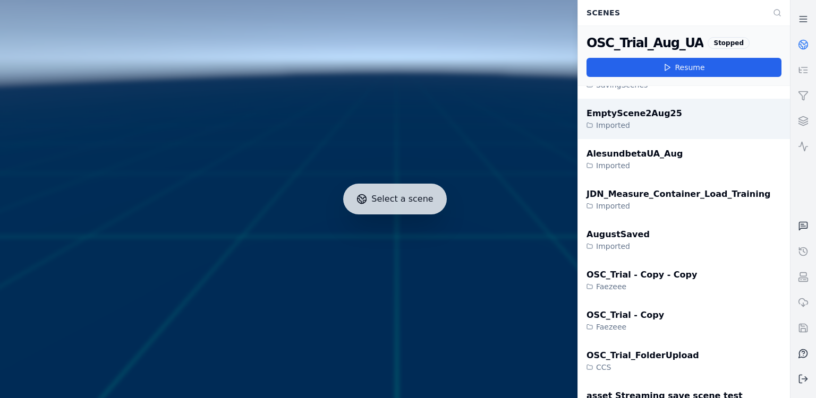
scroll to position [297, 0]
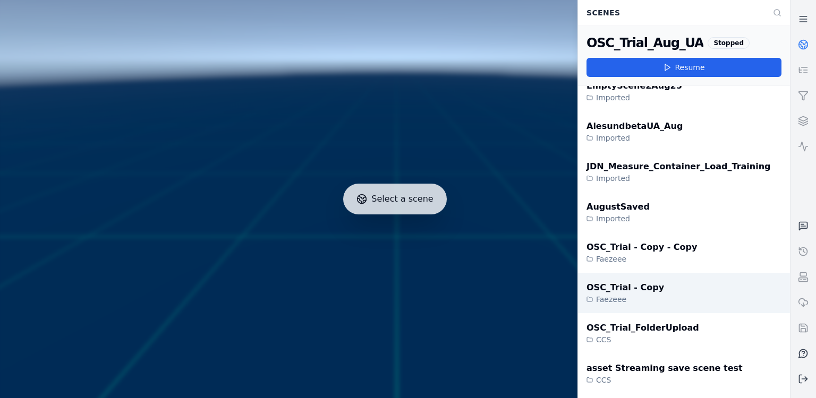
click at [635, 294] on div "OSC_Trial - Copy Faezeee" at bounding box center [625, 292] width 78 height 23
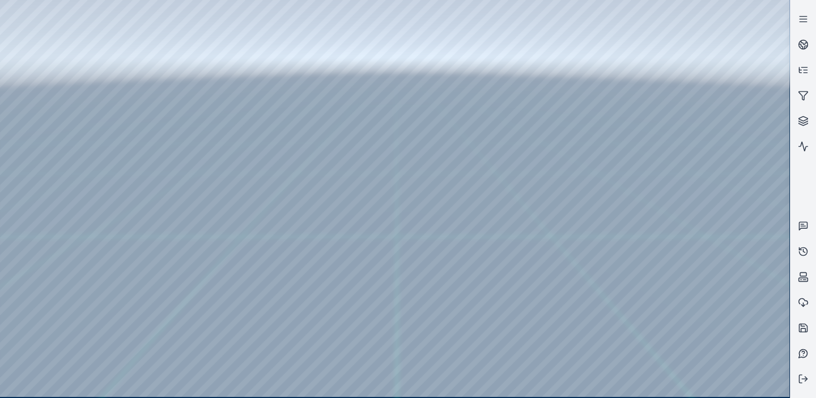
click at [735, 389] on div at bounding box center [394, 198] width 789 height 397
click at [640, 288] on div at bounding box center [394, 198] width 789 height 397
click at [734, 386] on div at bounding box center [394, 198] width 789 height 397
click at [667, 395] on div at bounding box center [394, 198] width 789 height 397
click at [800, 26] on link at bounding box center [802, 18] width 25 height 25
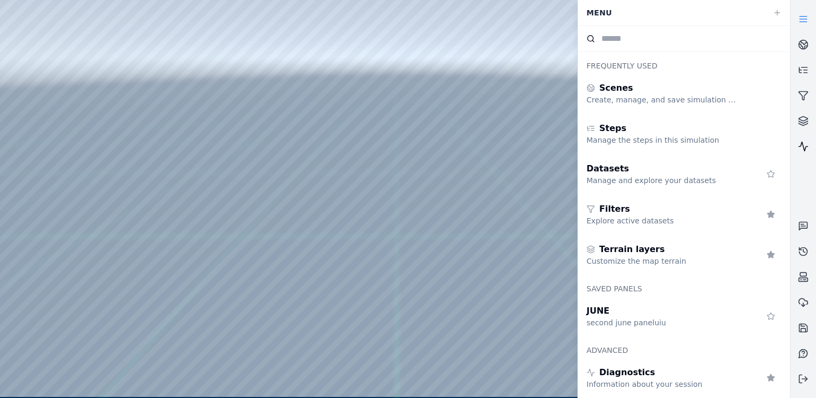
click at [801, 148] on icon at bounding box center [803, 146] width 11 height 11
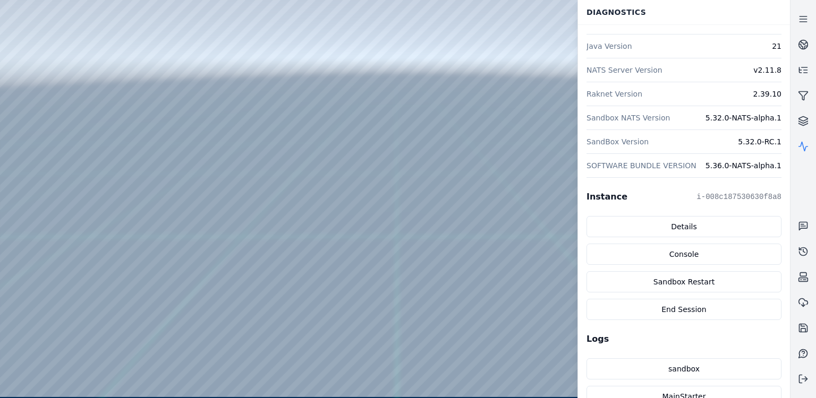
scroll to position [212, 0]
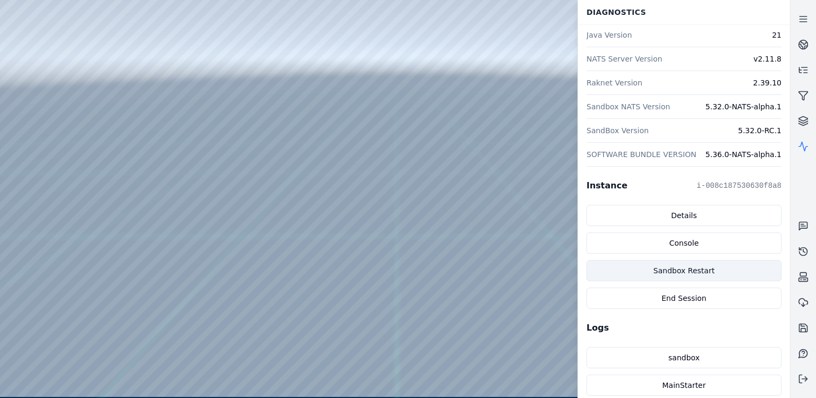
click at [691, 272] on button "Sandbox Restart" at bounding box center [683, 270] width 195 height 21
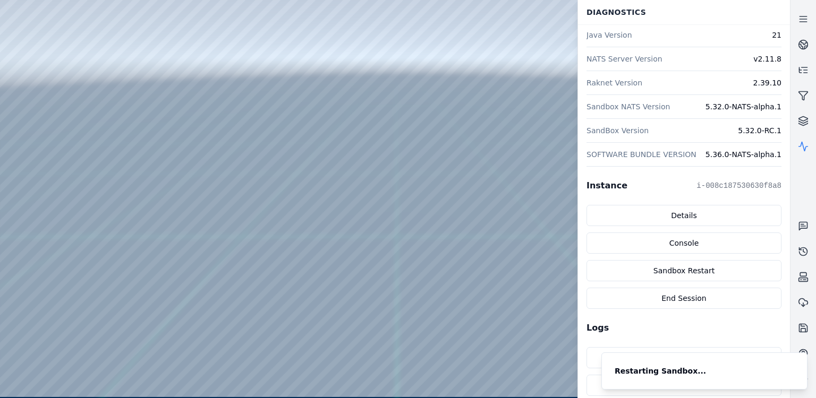
click at [473, 227] on div at bounding box center [394, 198] width 789 height 397
click at [806, 379] on icon at bounding box center [803, 379] width 11 height 11
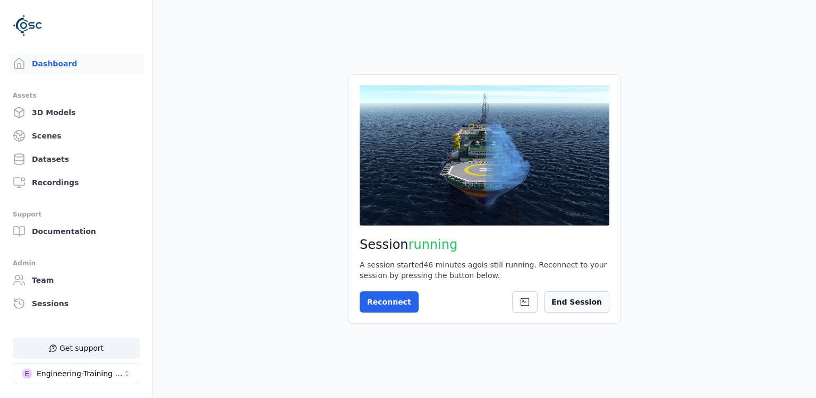
click at [585, 298] on button "End Session" at bounding box center [576, 302] width 65 height 21
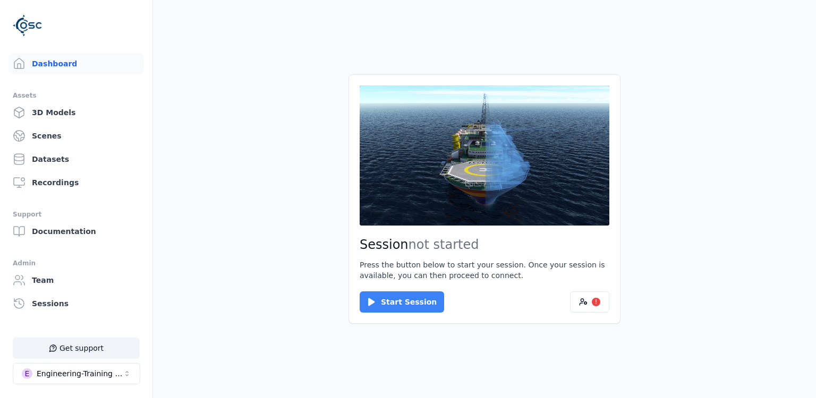
click at [400, 304] on button "Start Session" at bounding box center [401, 302] width 84 height 21
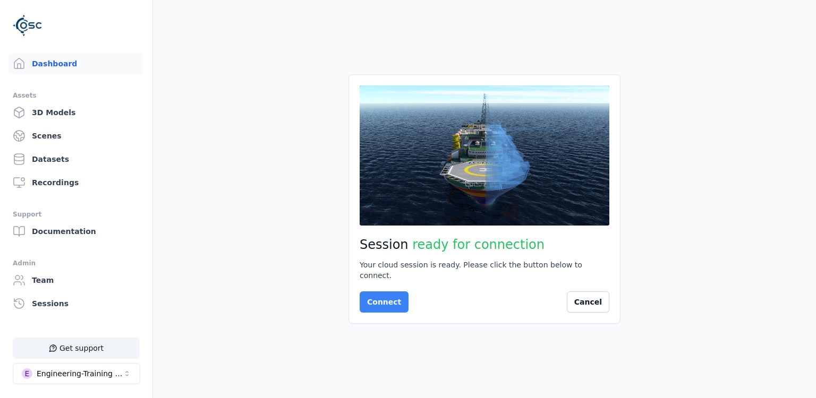
click at [367, 294] on button "Connect" at bounding box center [383, 302] width 49 height 21
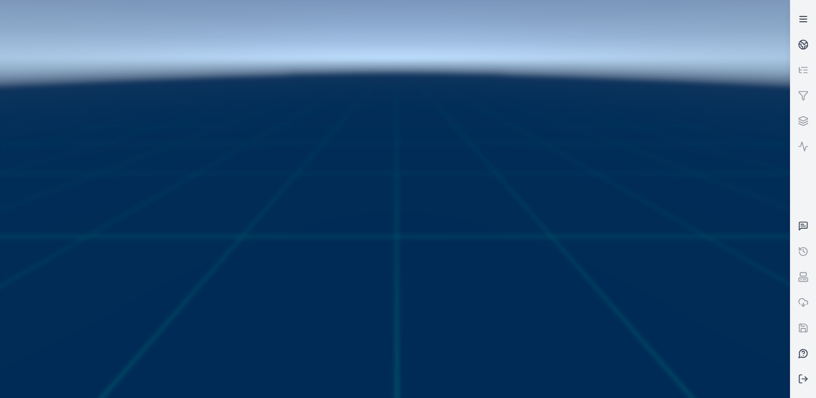
click at [800, 16] on icon at bounding box center [803, 19] width 11 height 11
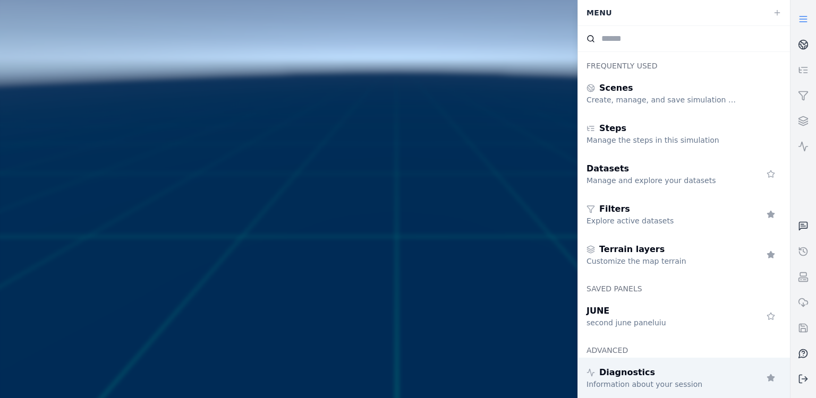
click at [645, 379] on div "Information about your session" at bounding box center [662, 384] width 153 height 11
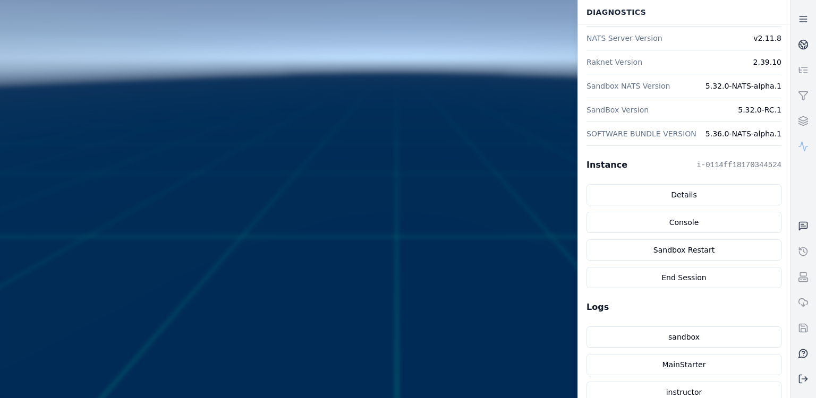
scroll to position [246, 0]
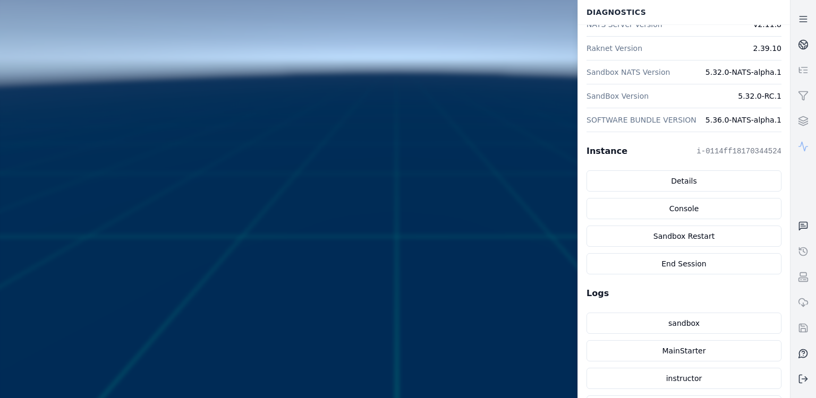
click at [713, 151] on pre "i-0114ff18170344524" at bounding box center [738, 151] width 85 height 11
click at [803, 381] on icon at bounding box center [803, 379] width 11 height 11
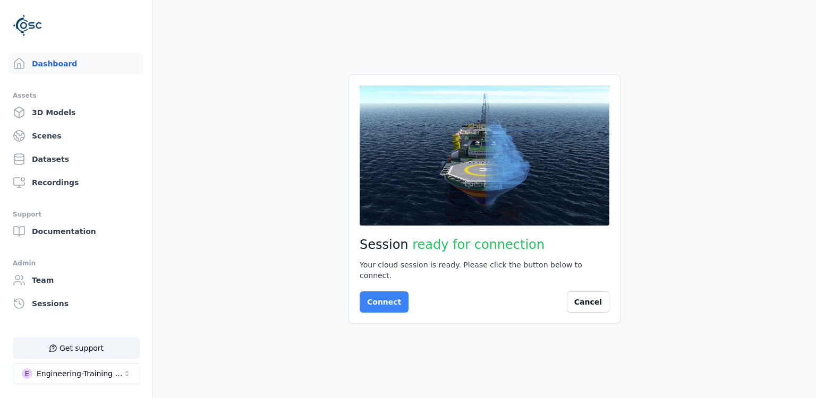
click at [370, 294] on button "Connect" at bounding box center [383, 302] width 49 height 21
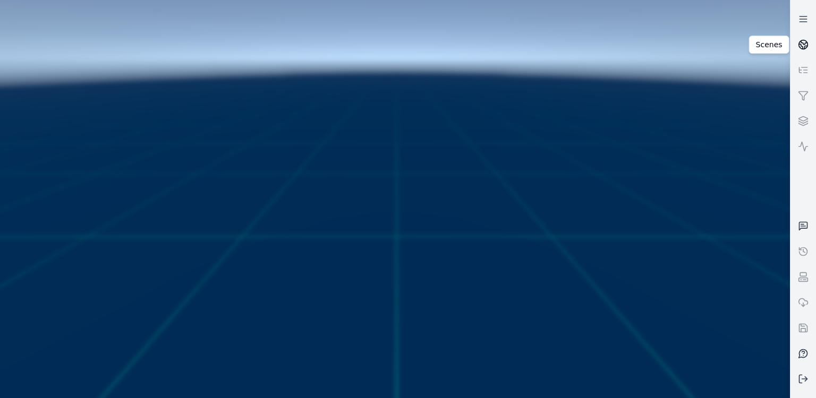
click at [802, 46] on icon at bounding box center [803, 44] width 11 height 11
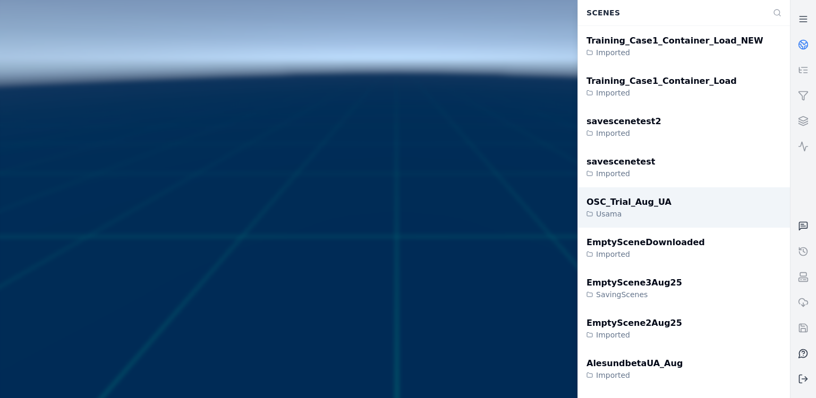
click at [671, 211] on div "OSC_Trial_Aug_UA Usama" at bounding box center [684, 207] width 212 height 40
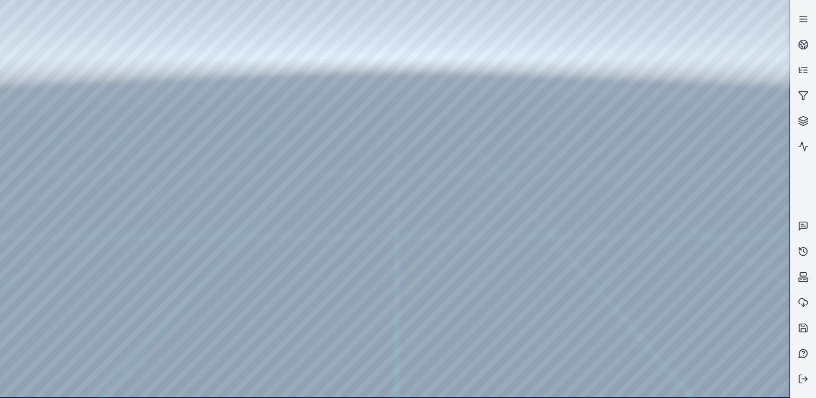
click at [47, 87] on div at bounding box center [394, 198] width 789 height 397
click at [47, 160] on div at bounding box center [394, 198] width 789 height 397
click at [53, 218] on div at bounding box center [394, 198] width 789 height 397
click at [122, 116] on div at bounding box center [394, 198] width 789 height 397
click at [138, 119] on div at bounding box center [394, 198] width 789 height 397
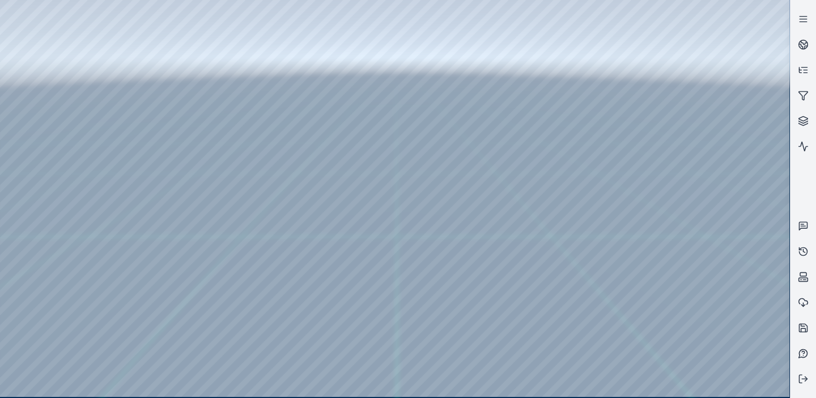
click at [104, 113] on div at bounding box center [394, 198] width 789 height 397
click at [35, 120] on div at bounding box center [394, 198] width 789 height 397
click at [95, 66] on div at bounding box center [394, 198] width 789 height 397
drag, startPoint x: 134, startPoint y: 105, endPoint x: 288, endPoint y: 122, distance: 154.3
click at [288, 122] on div at bounding box center [394, 198] width 789 height 397
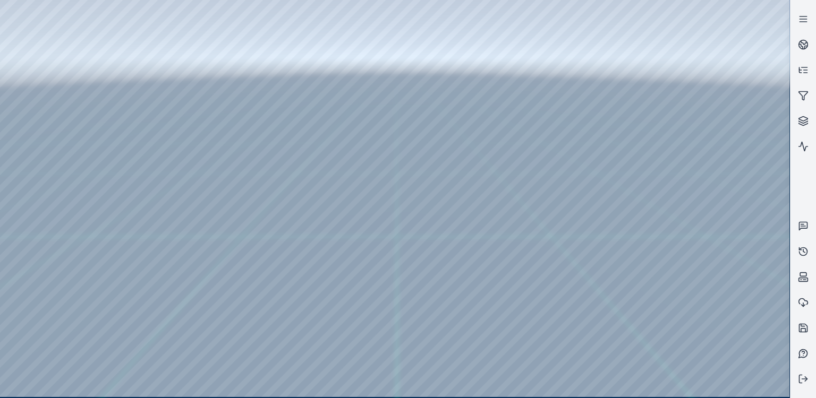
click at [391, 363] on div at bounding box center [394, 198] width 789 height 397
click at [808, 381] on icon at bounding box center [803, 379] width 11 height 11
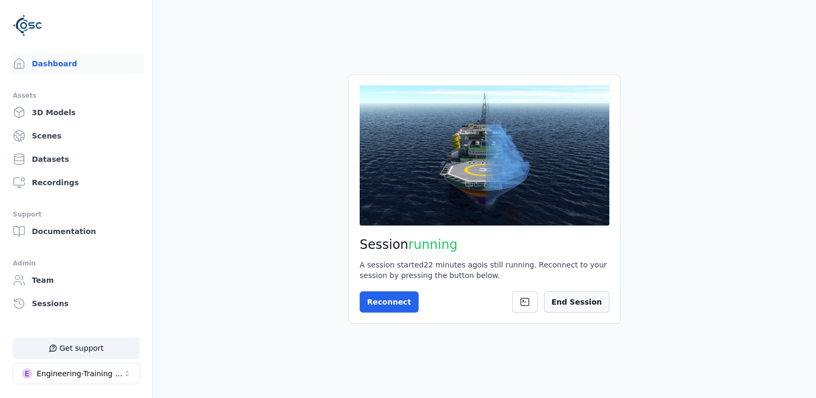
click at [604, 298] on button "End Session" at bounding box center [576, 302] width 65 height 21
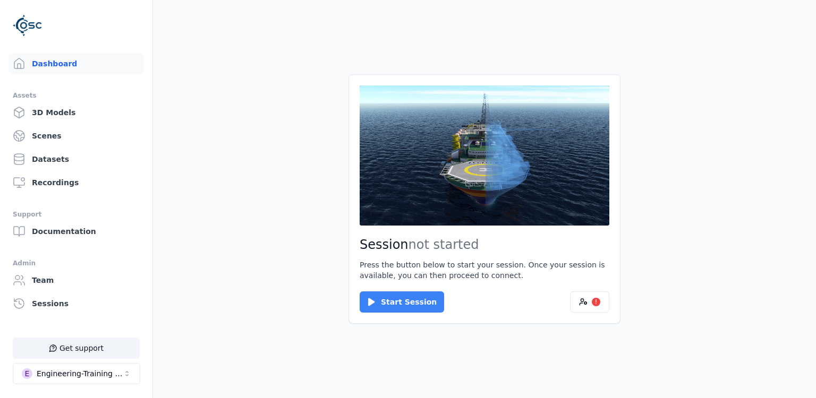
click at [417, 303] on button "Start Session" at bounding box center [401, 302] width 84 height 21
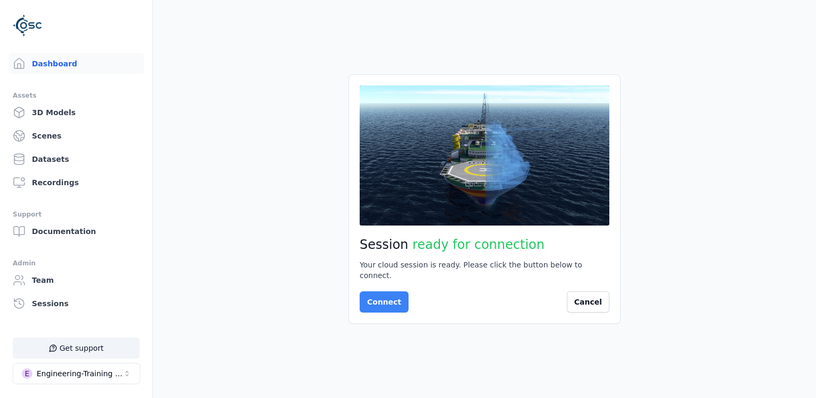
click at [375, 300] on button "Connect" at bounding box center [383, 302] width 49 height 21
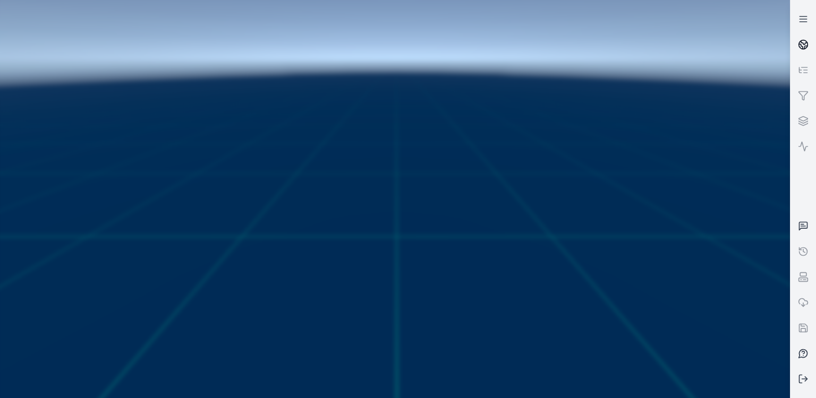
click at [800, 44] on icon at bounding box center [803, 44] width 11 height 11
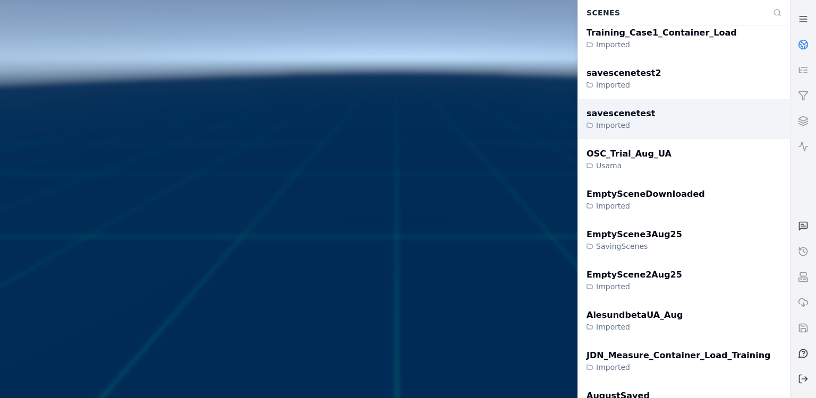
scroll to position [87, 0]
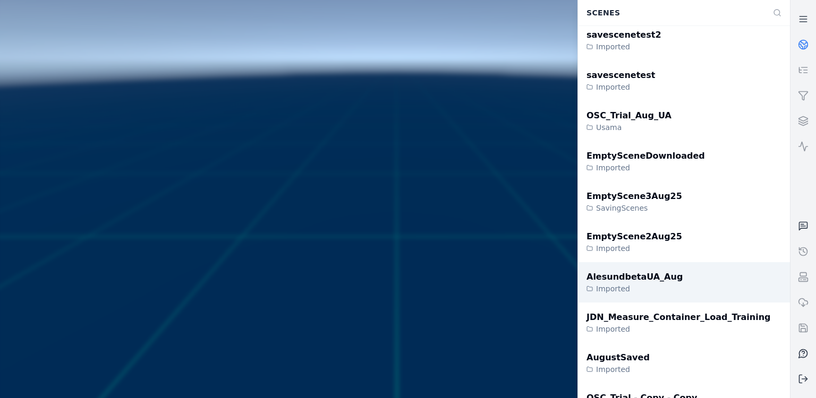
click at [663, 271] on div "AlesundbetaUA_Aug" at bounding box center [634, 277] width 96 height 13
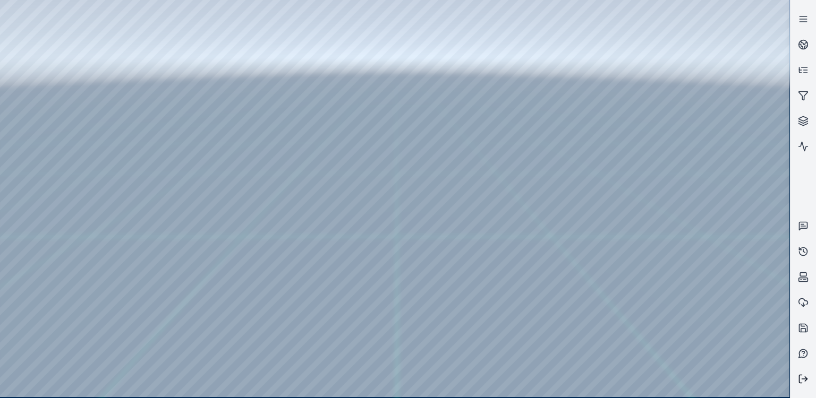
click at [801, 373] on button at bounding box center [802, 378] width 25 height 25
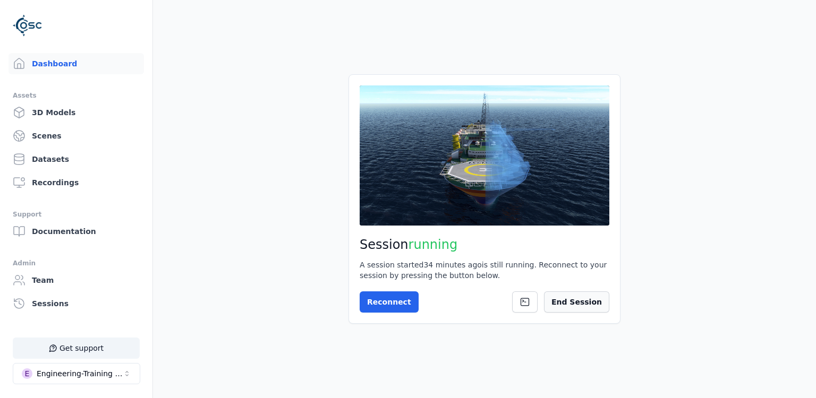
click at [588, 304] on button "End Session" at bounding box center [576, 302] width 65 height 21
